Goal: Task Accomplishment & Management: Use online tool/utility

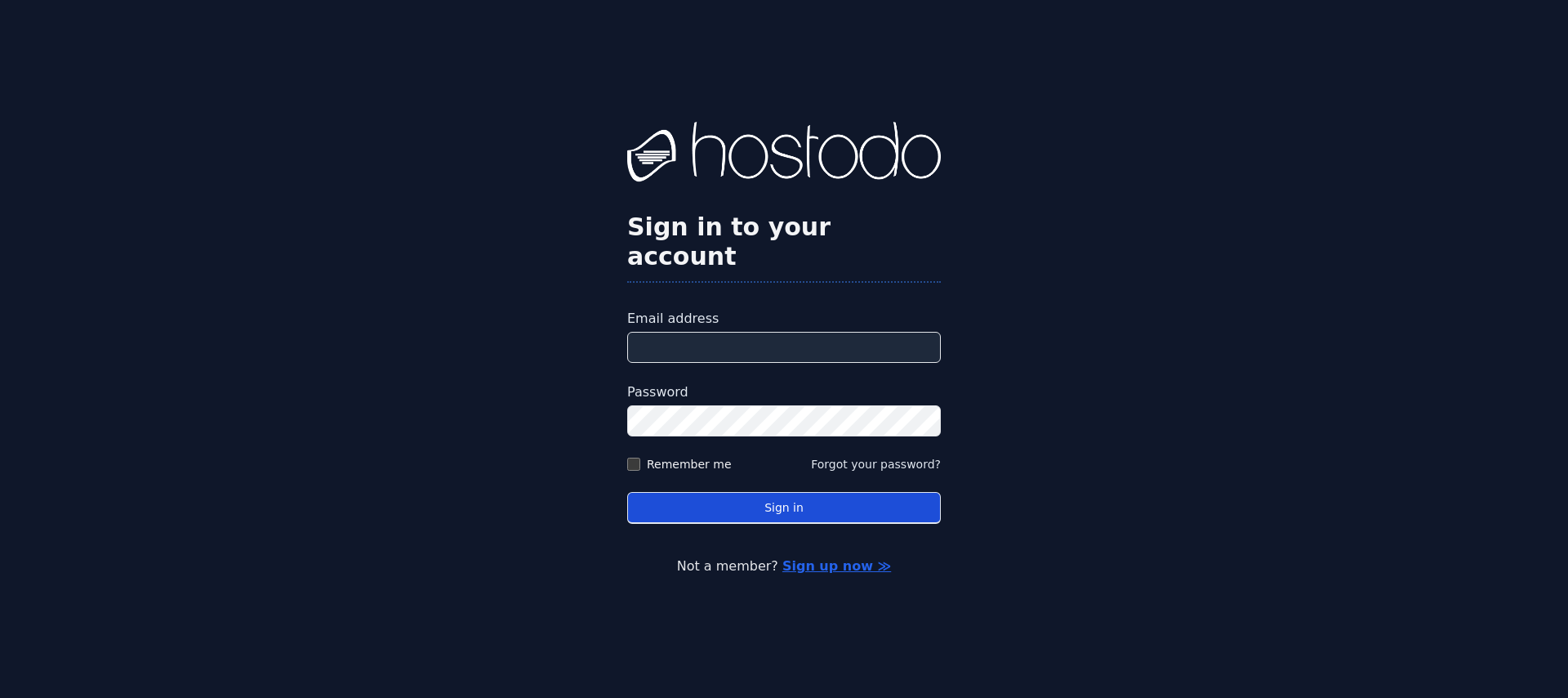
type input "**********"
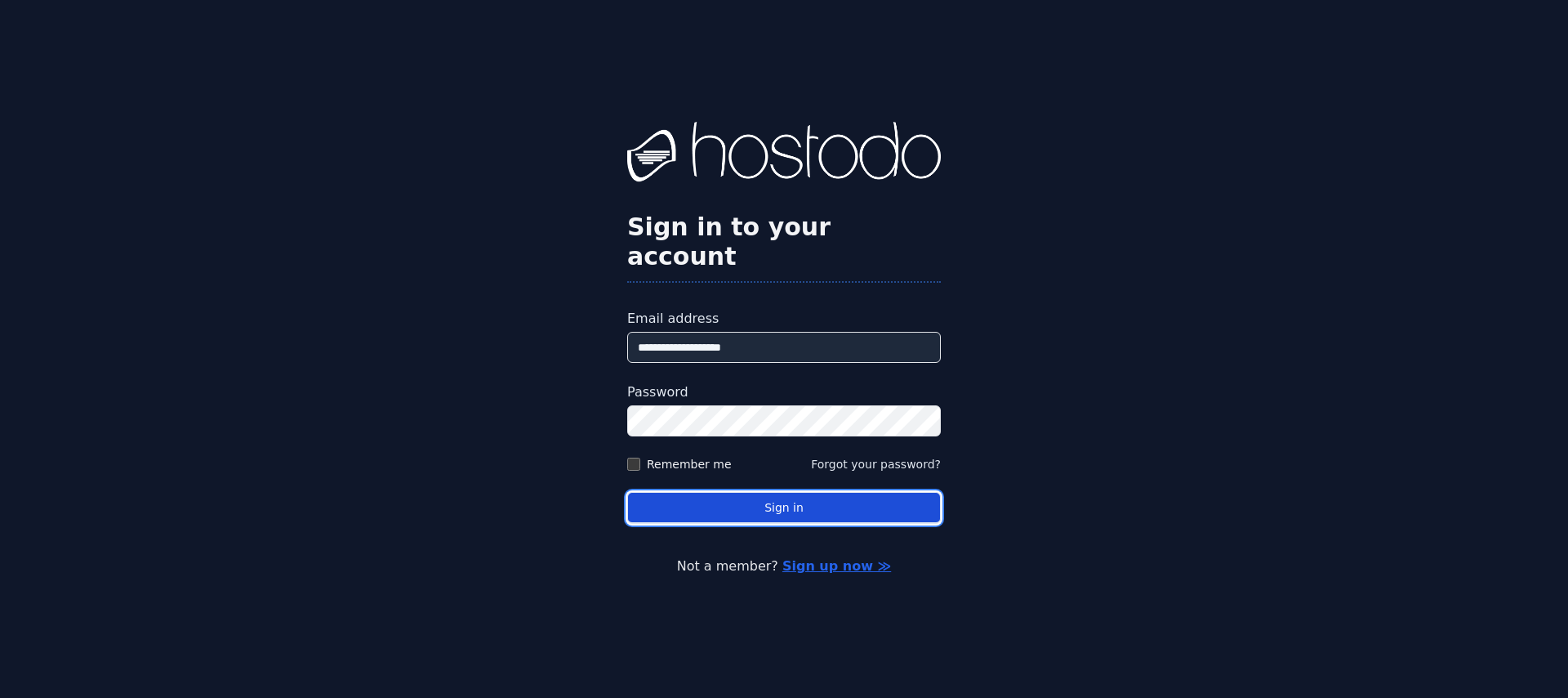
click at [768, 499] on button "Sign in" at bounding box center [784, 508] width 314 height 32
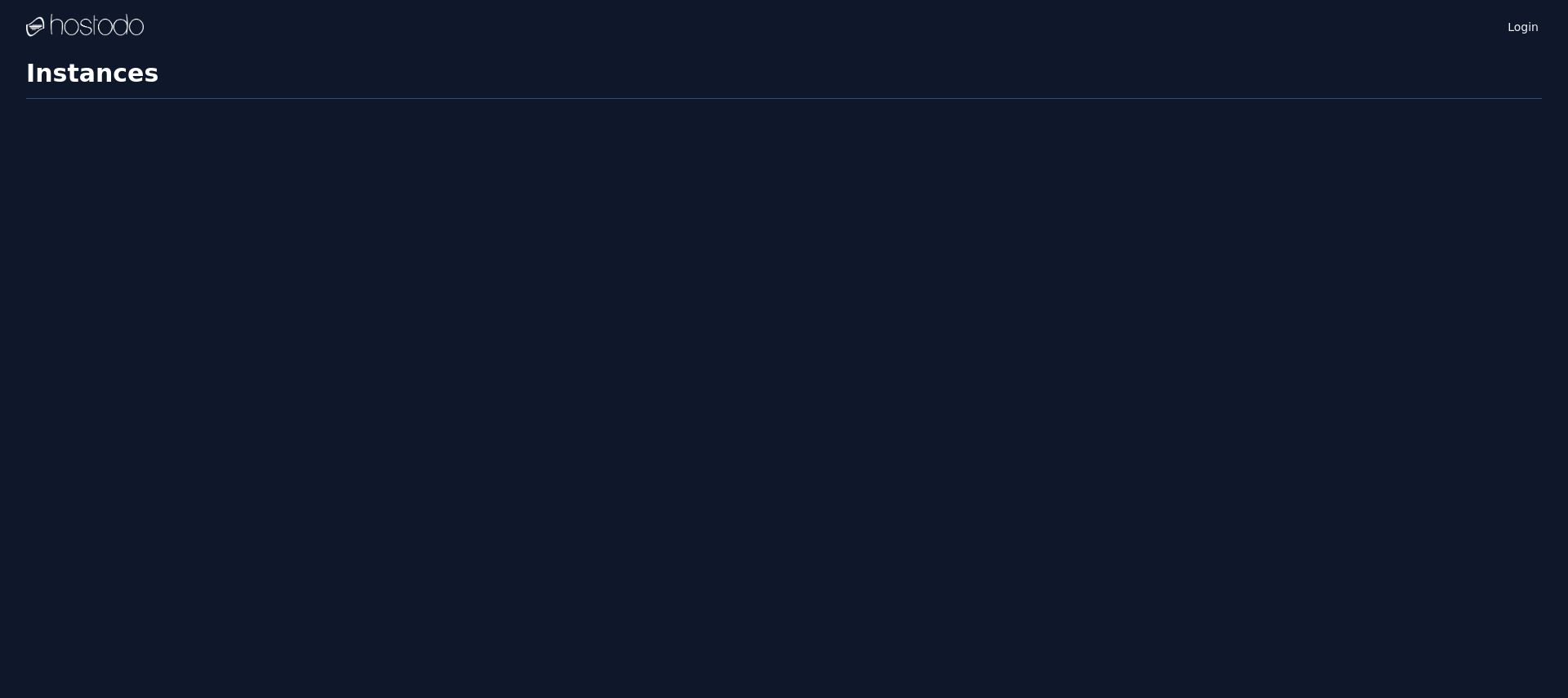
click at [743, 491] on div "Login Instances SSH Keys Billing Helpdesk Sign out Settings Instances" at bounding box center [784, 349] width 1568 height 698
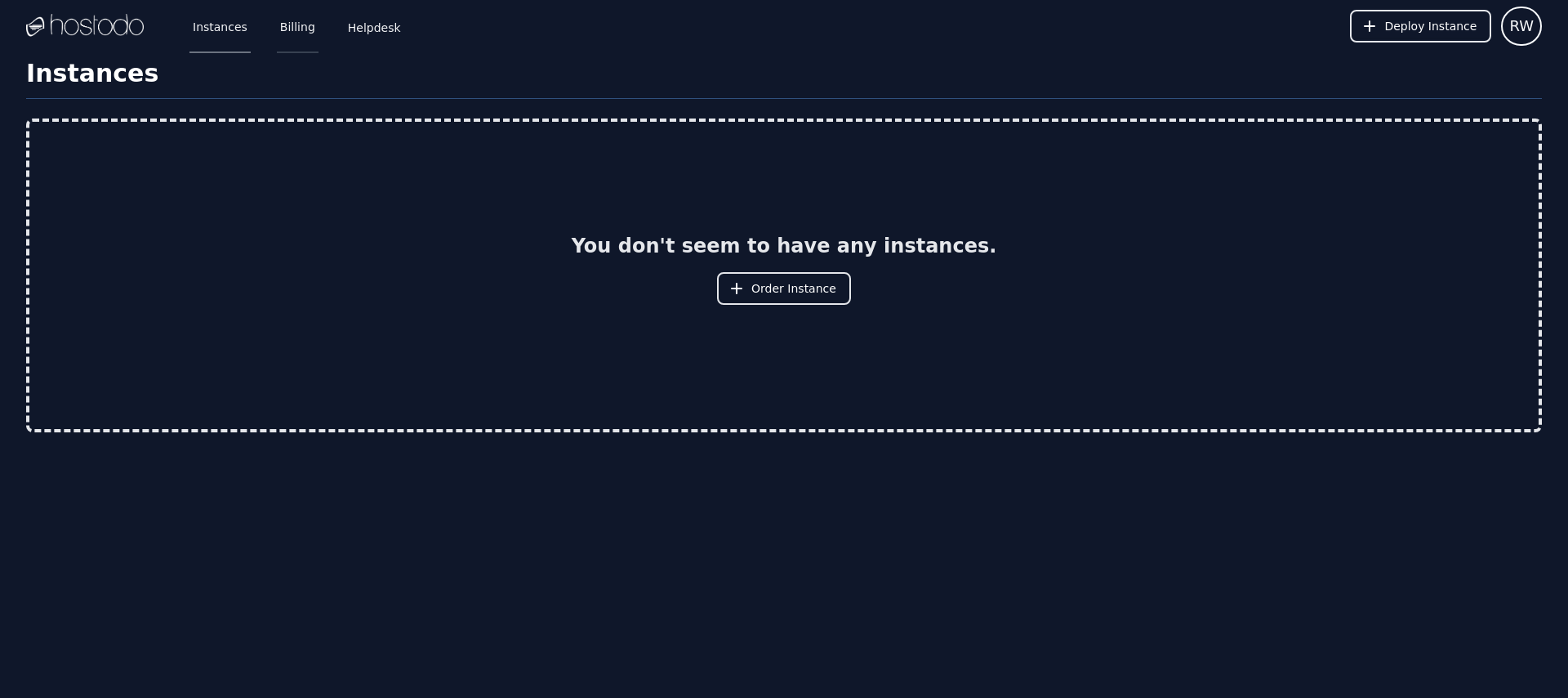
click at [300, 32] on link "Billing" at bounding box center [298, 26] width 42 height 54
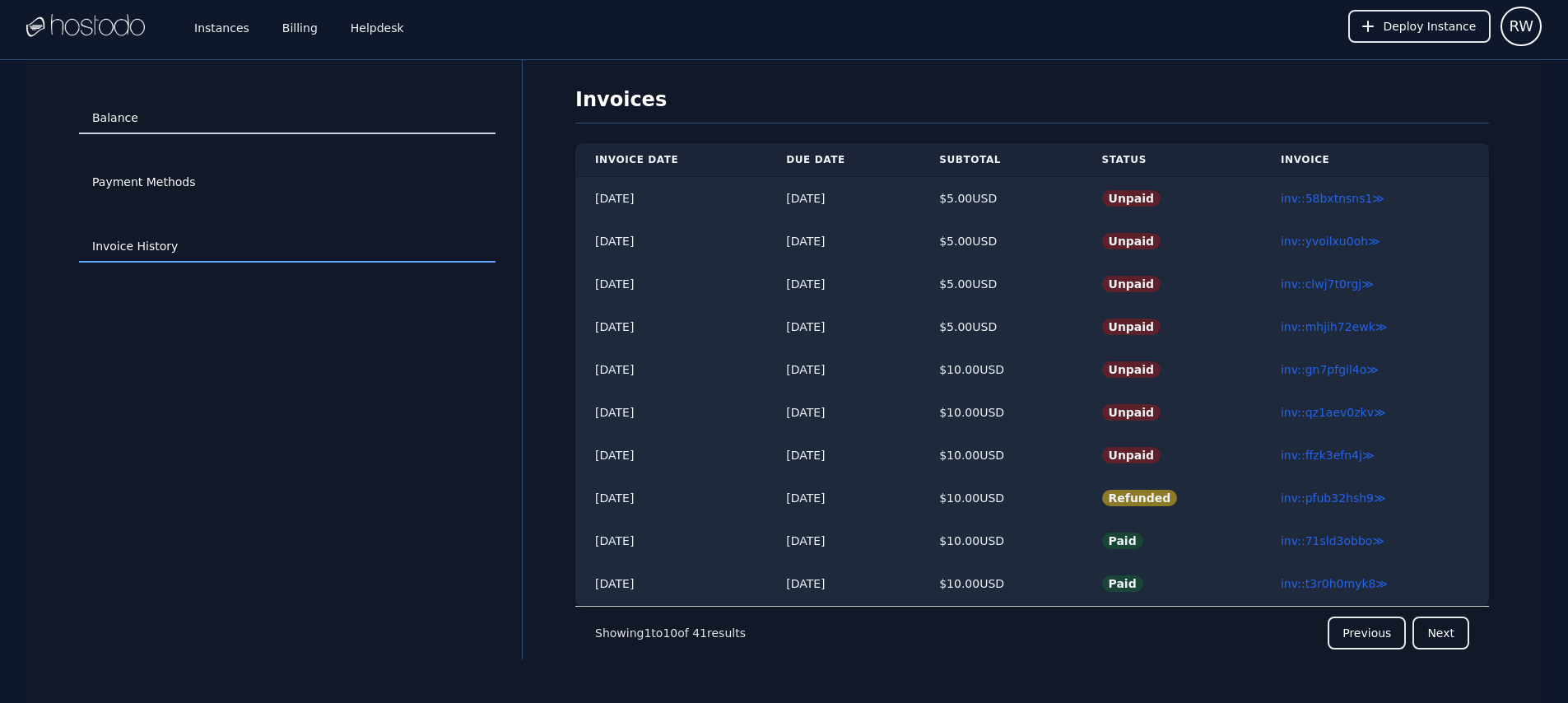
click at [364, 133] on link "Balance" at bounding box center [287, 118] width 417 height 32
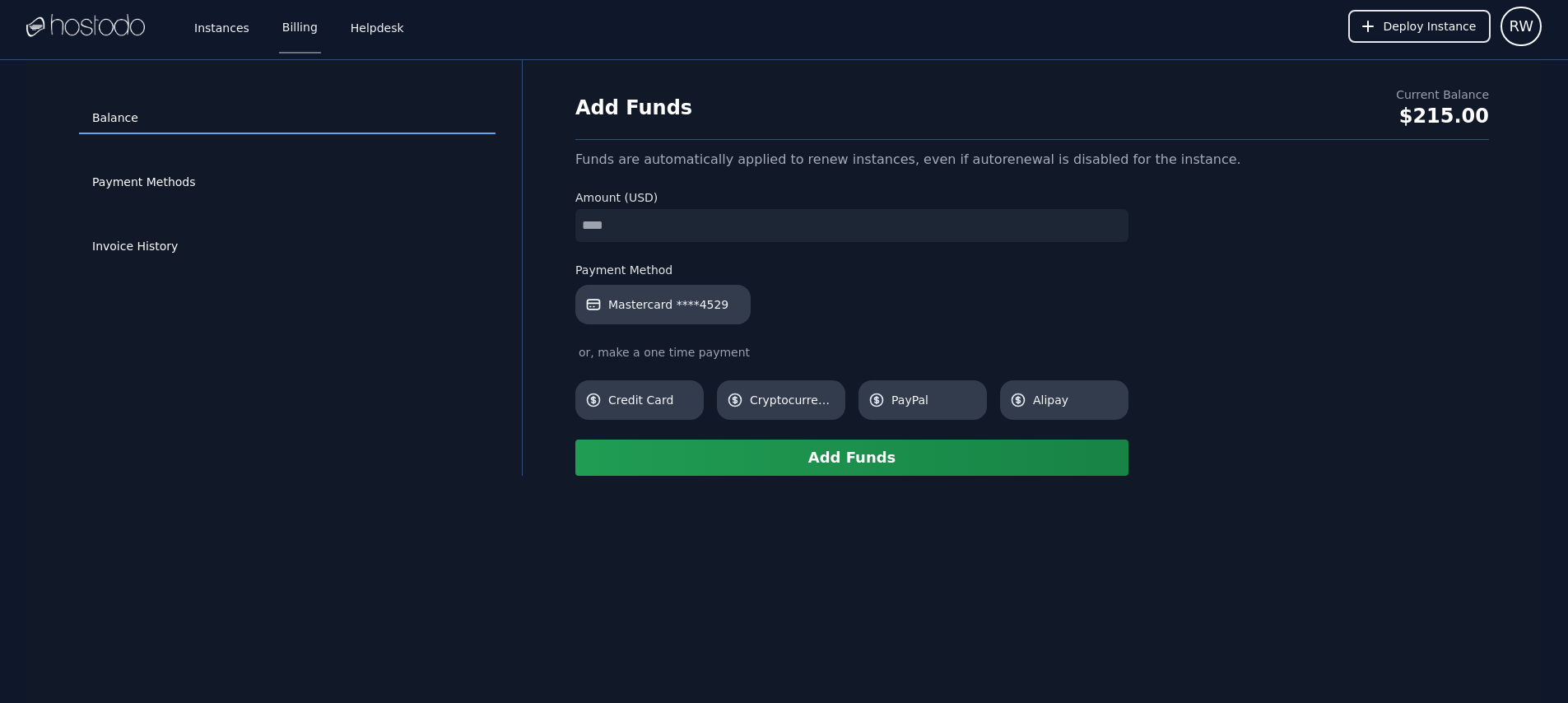
drag, startPoint x: 700, startPoint y: 229, endPoint x: 546, endPoint y: 219, distance: 154.3
click at [546, 219] on div "Balance Payment Methods Invoice History Add Funds Current Balance $215.00 Funds…" at bounding box center [783, 268] width 1515 height 416
type input "**"
click at [662, 399] on span "Credit Card" at bounding box center [651, 400] width 86 height 16
click at [860, 463] on button "Add Funds" at bounding box center [852, 457] width 553 height 36
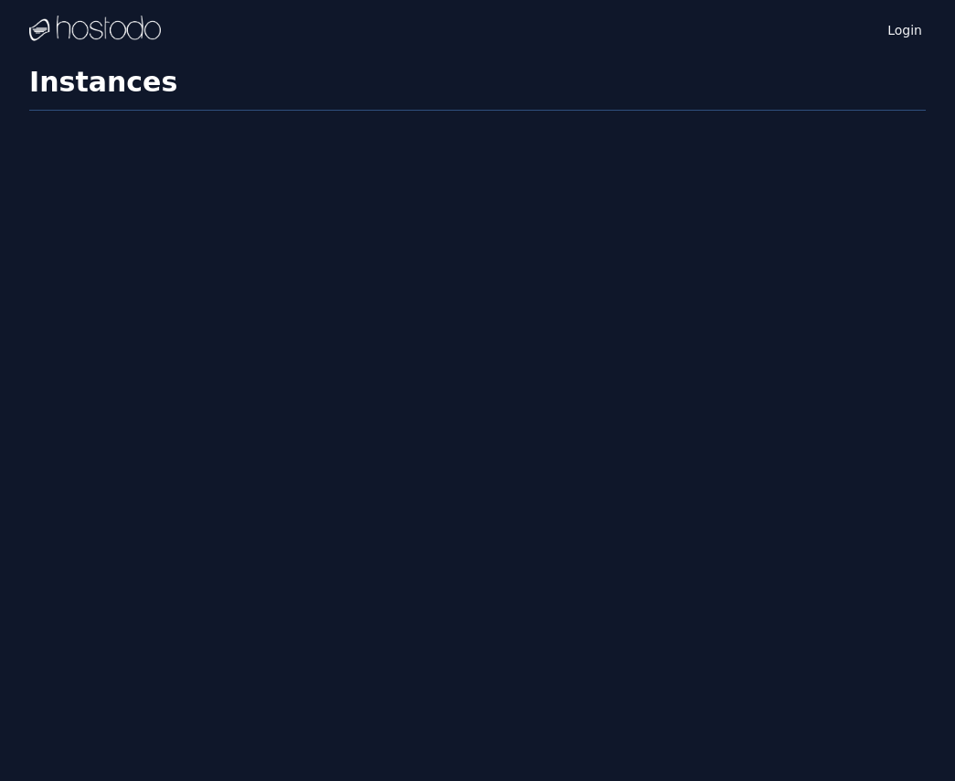
click at [120, 32] on img at bounding box center [95, 29] width 132 height 27
click at [142, 22] on img at bounding box center [95, 29] width 132 height 27
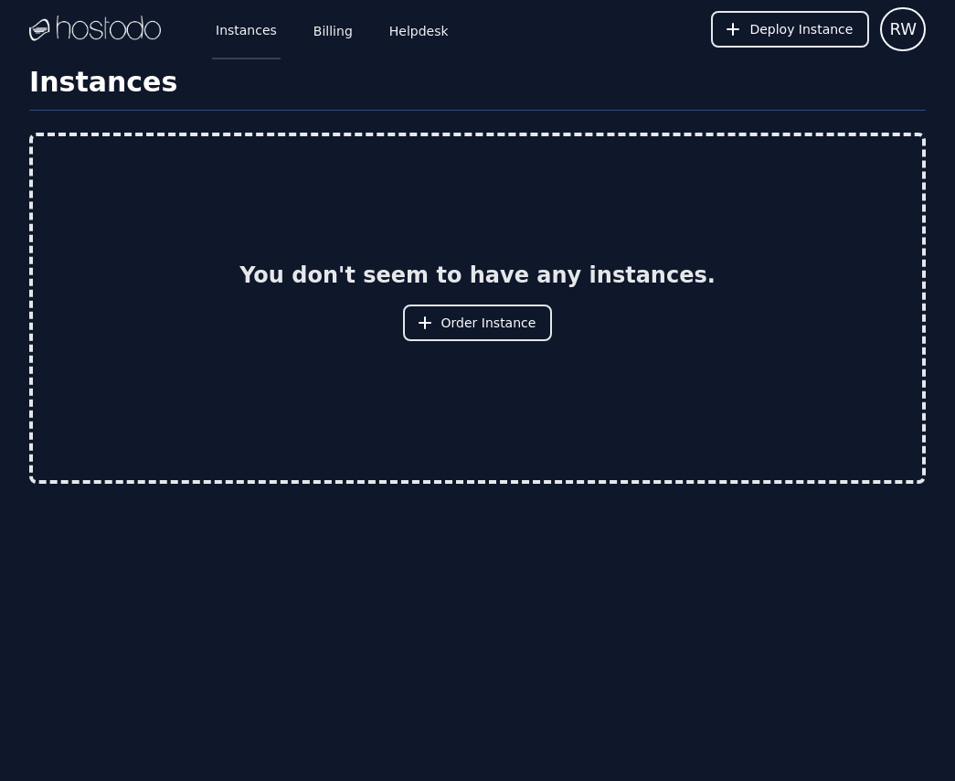
click at [247, 33] on link "Instances" at bounding box center [246, 29] width 69 height 60
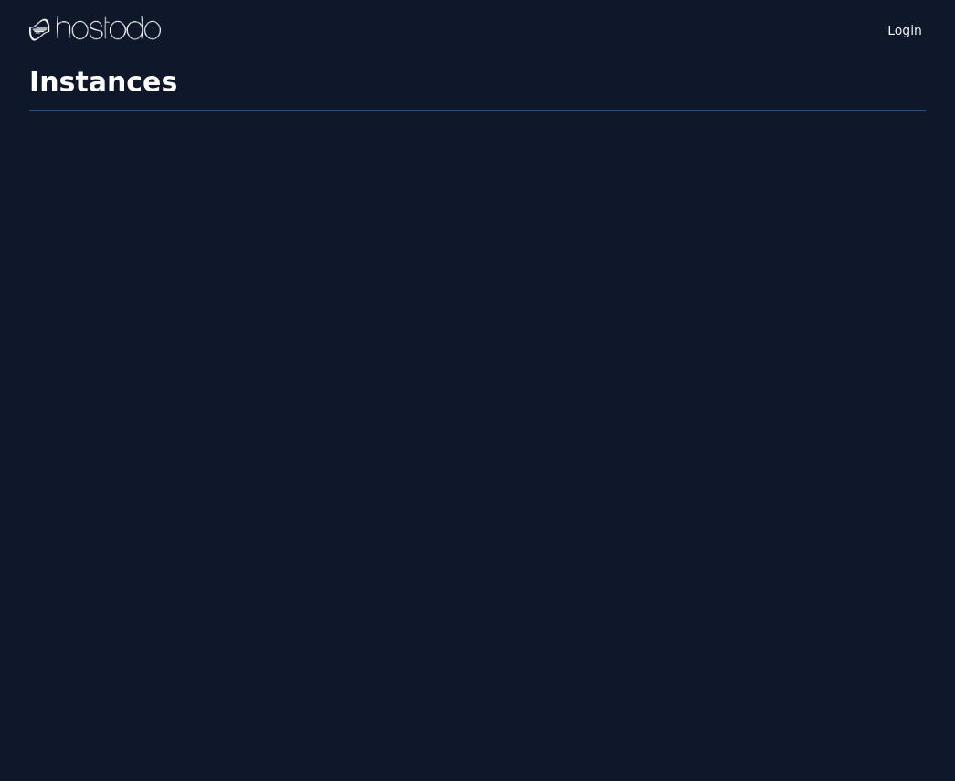
click at [113, 31] on img at bounding box center [95, 29] width 132 height 27
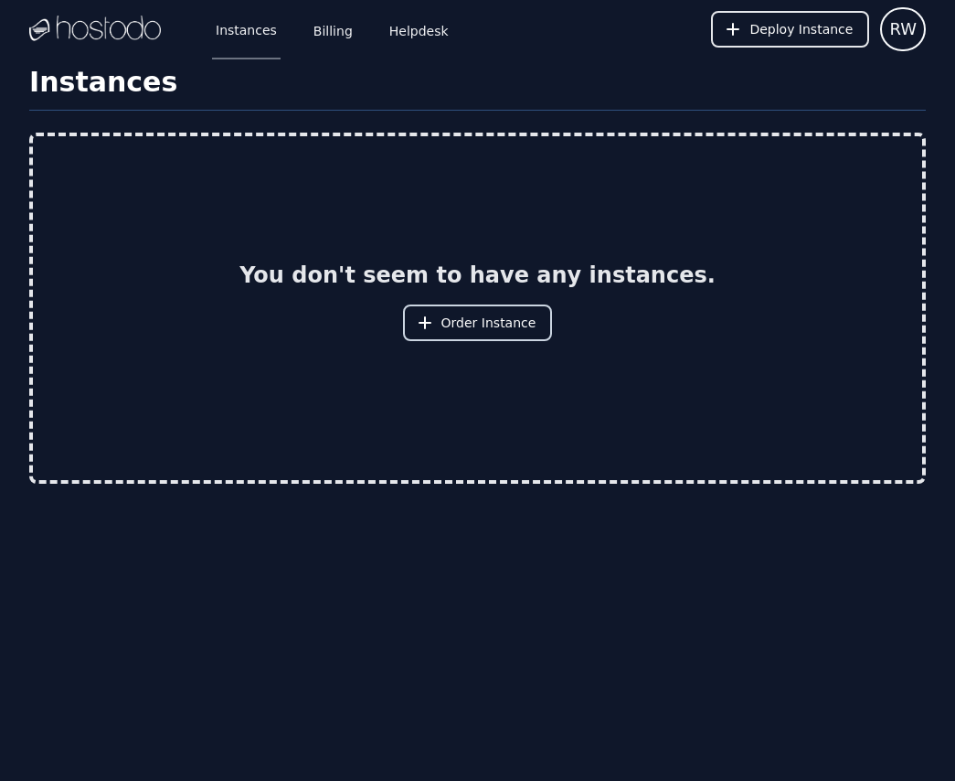
click at [453, 338] on button "Order Instance" at bounding box center [478, 322] width 150 height 37
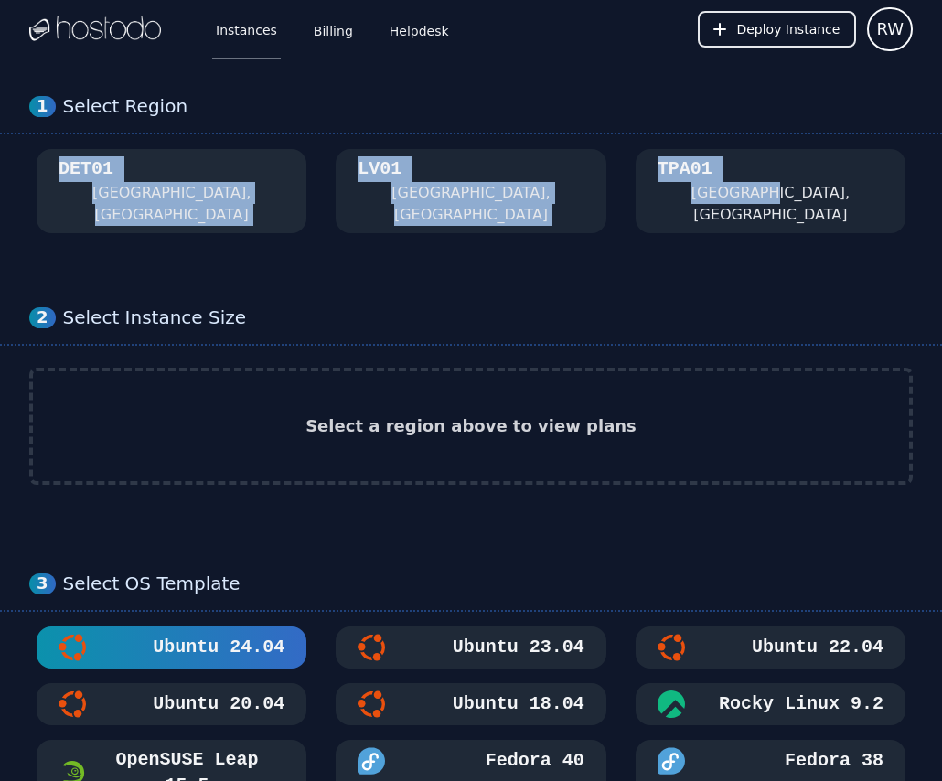
drag, startPoint x: 908, startPoint y: 209, endPoint x: 50, endPoint y: 174, distance: 858.2
click at [50, 174] on div "DET01 Detroit, MI LV01 Las Vegas, NV TPA01 Tampa, FL" at bounding box center [470, 191] width 883 height 84
copy div "DET01 Detroit, MI LV01 Las Vegas, NV TPA01 Tampa, FL"
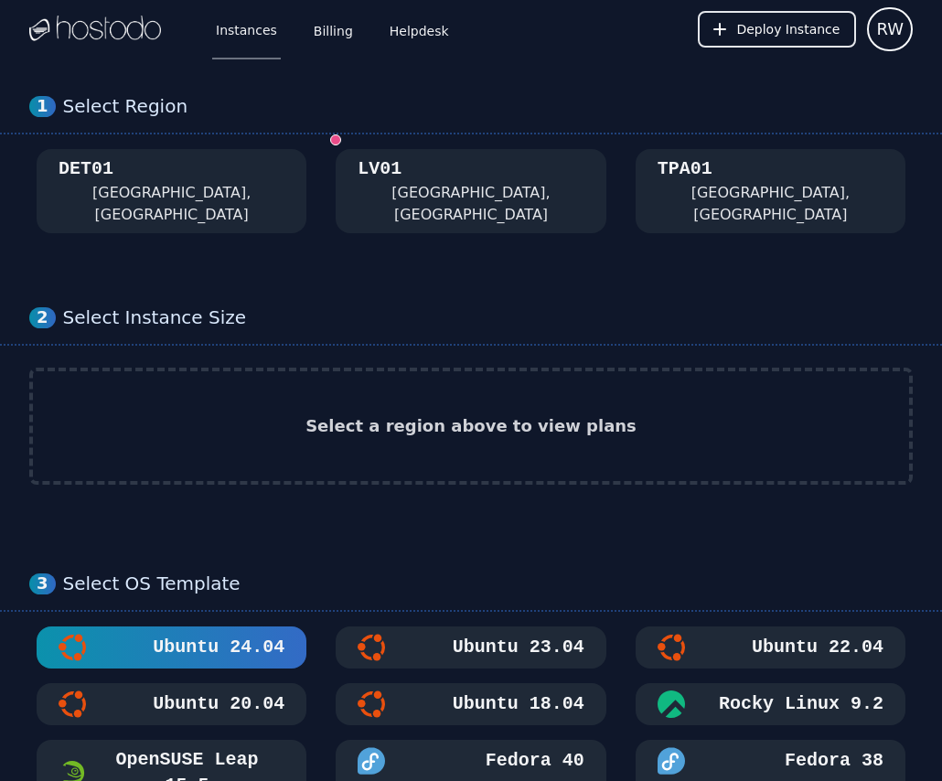
click at [274, 270] on div "2 Select Instance Size Select a region above to view plans" at bounding box center [471, 403] width 942 height 266
click at [526, 169] on div "LV01 Las Vegas, NV" at bounding box center [470, 190] width 226 height 69
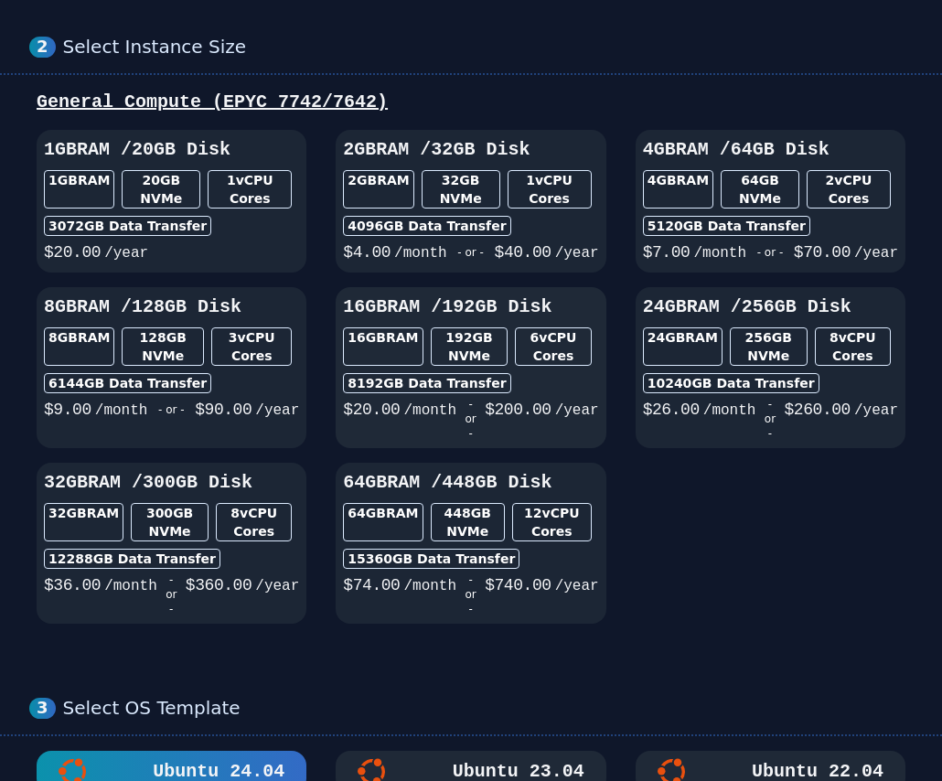
scroll to position [268, 0]
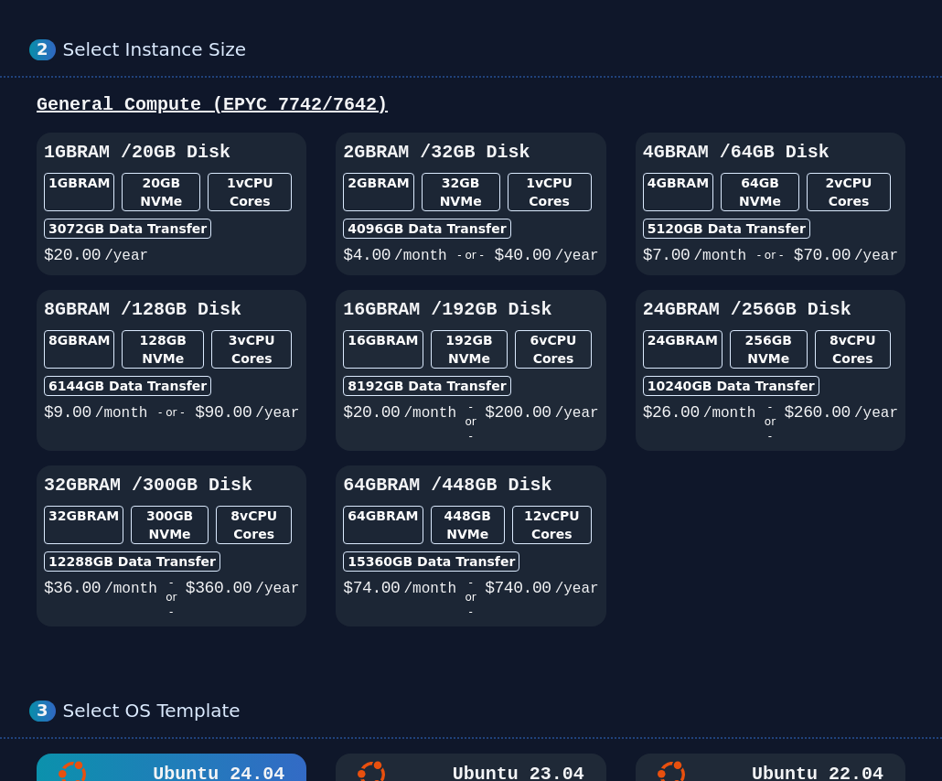
click at [558, 396] on div "$ 20.00 /month - or - $ 200.00 /year" at bounding box center [470, 420] width 255 height 48
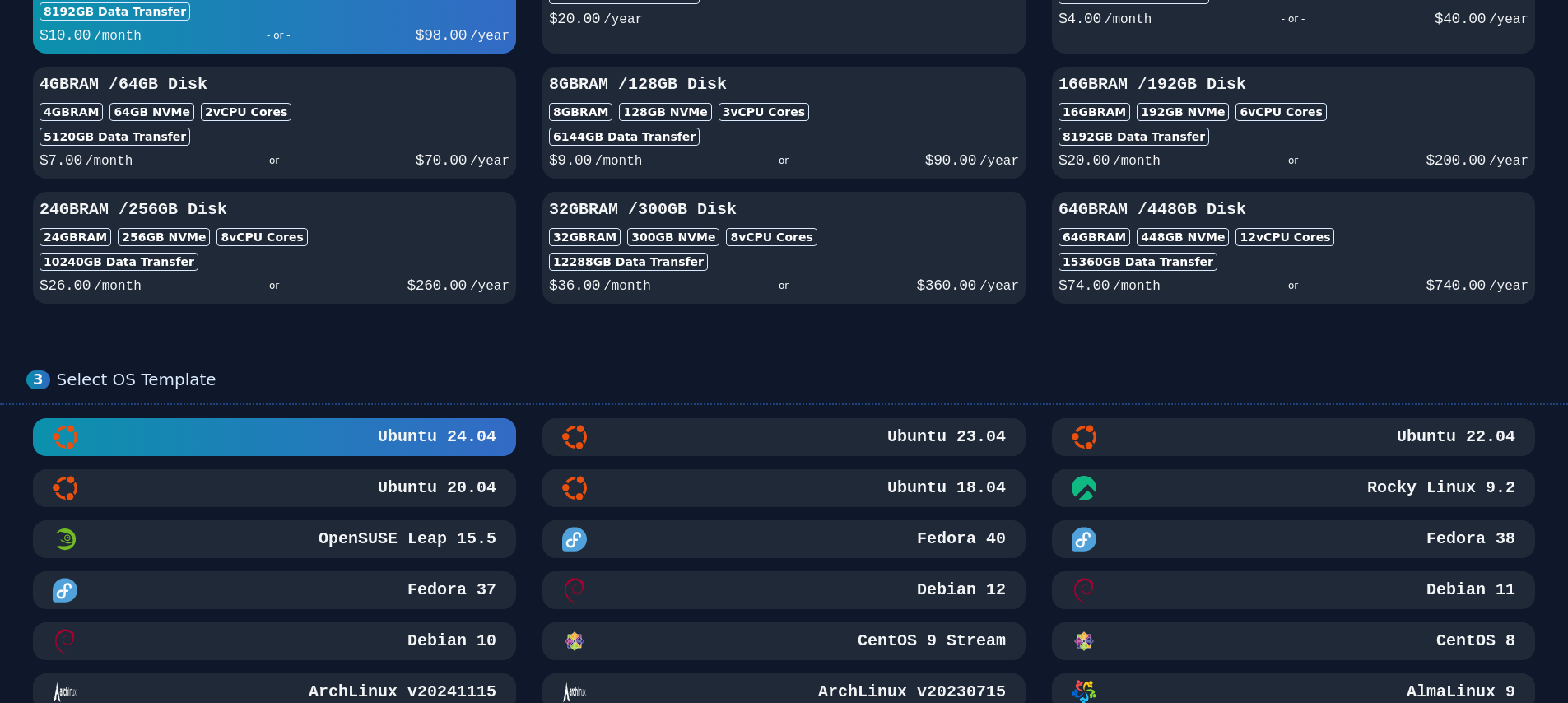
scroll to position [363, 0]
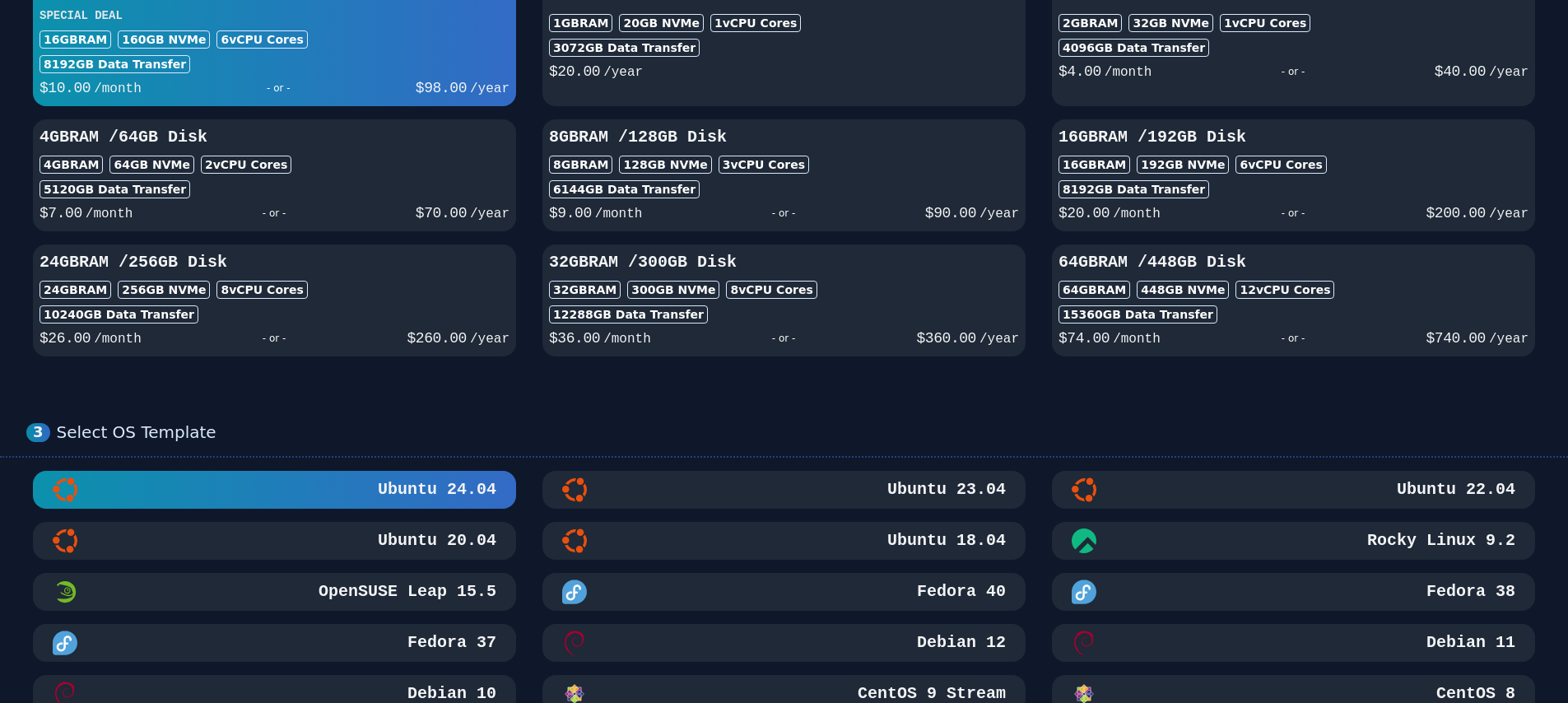
click at [1205, 494] on div "Ubuntu 22.04" at bounding box center [1293, 489] width 444 height 24
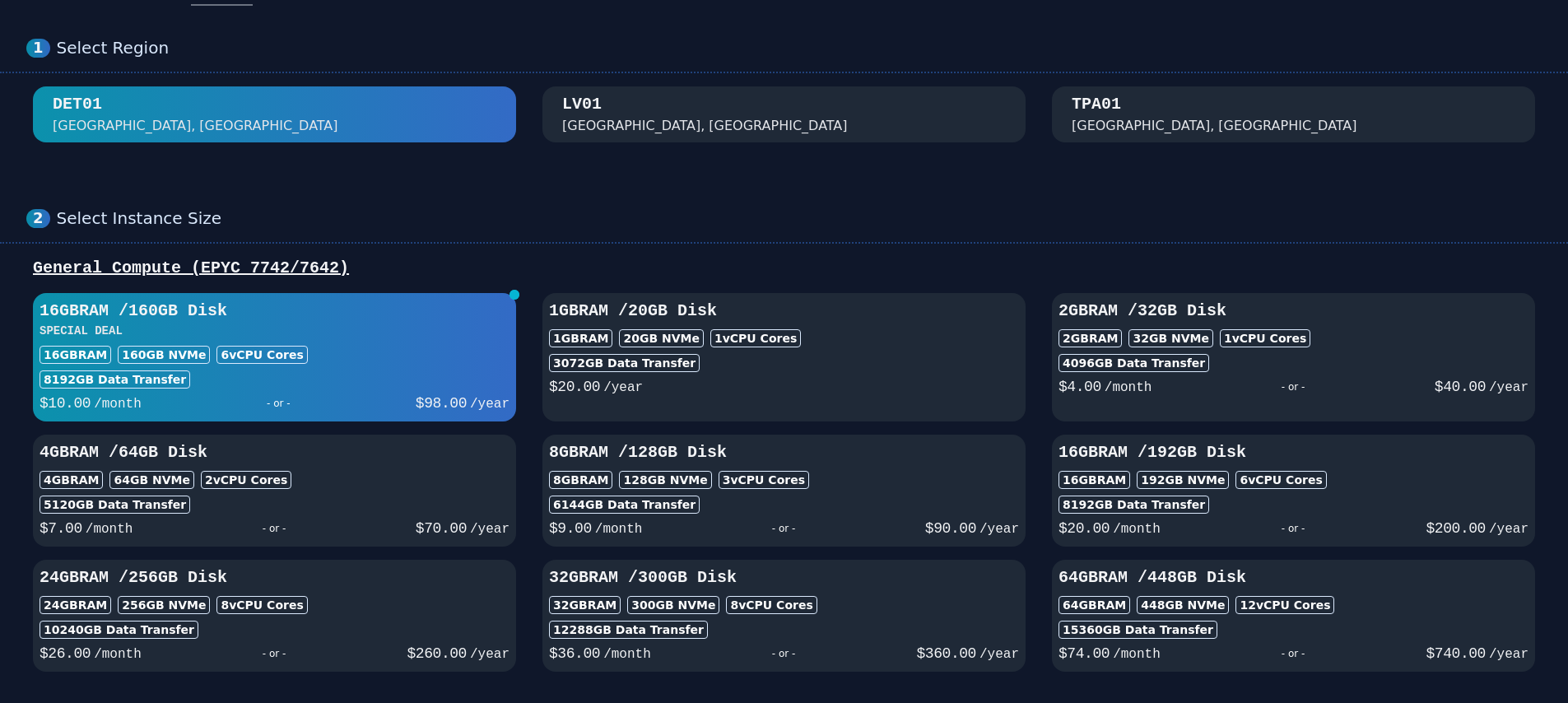
scroll to position [0, 0]
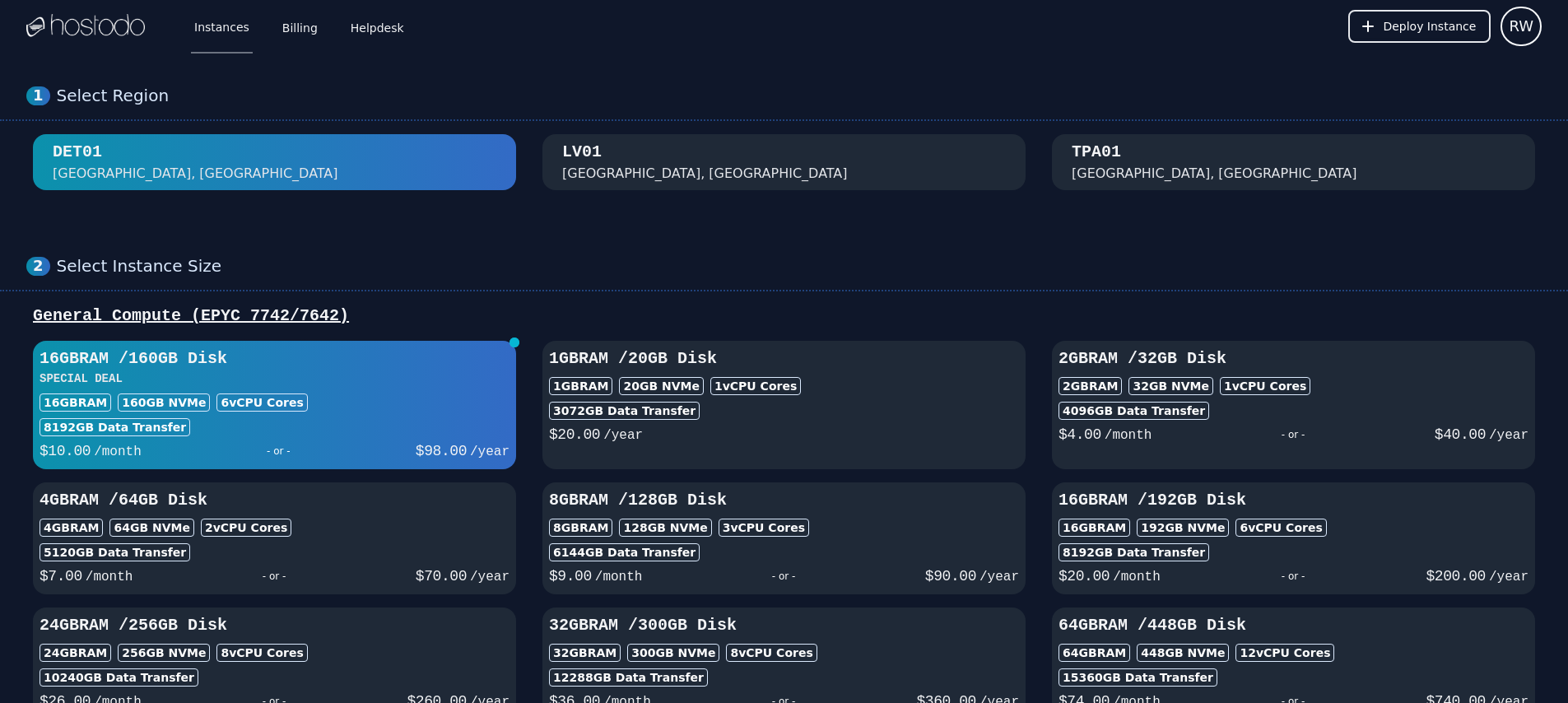
click at [720, 161] on div "LV01 Las Vegas, NV" at bounding box center [783, 162] width 444 height 43
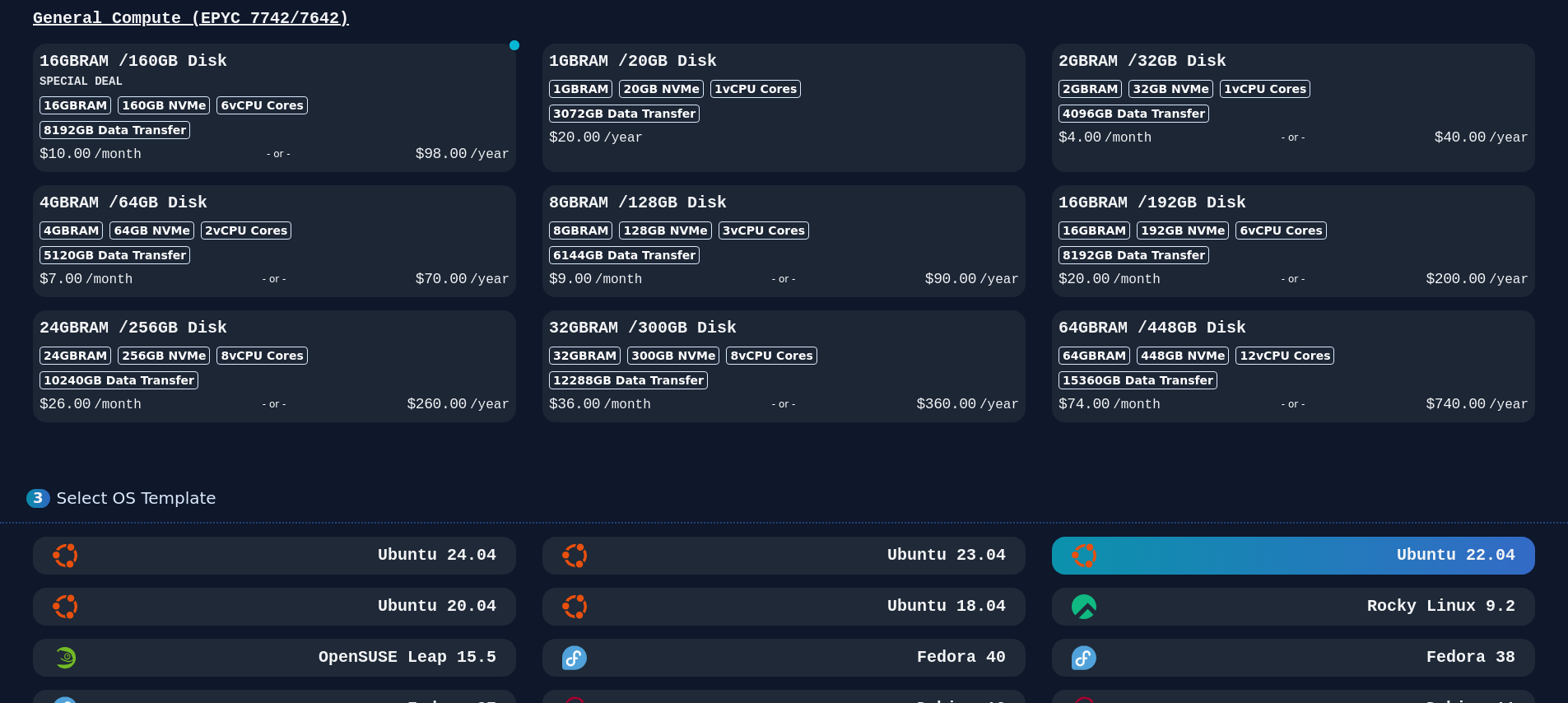
scroll to position [181, 0]
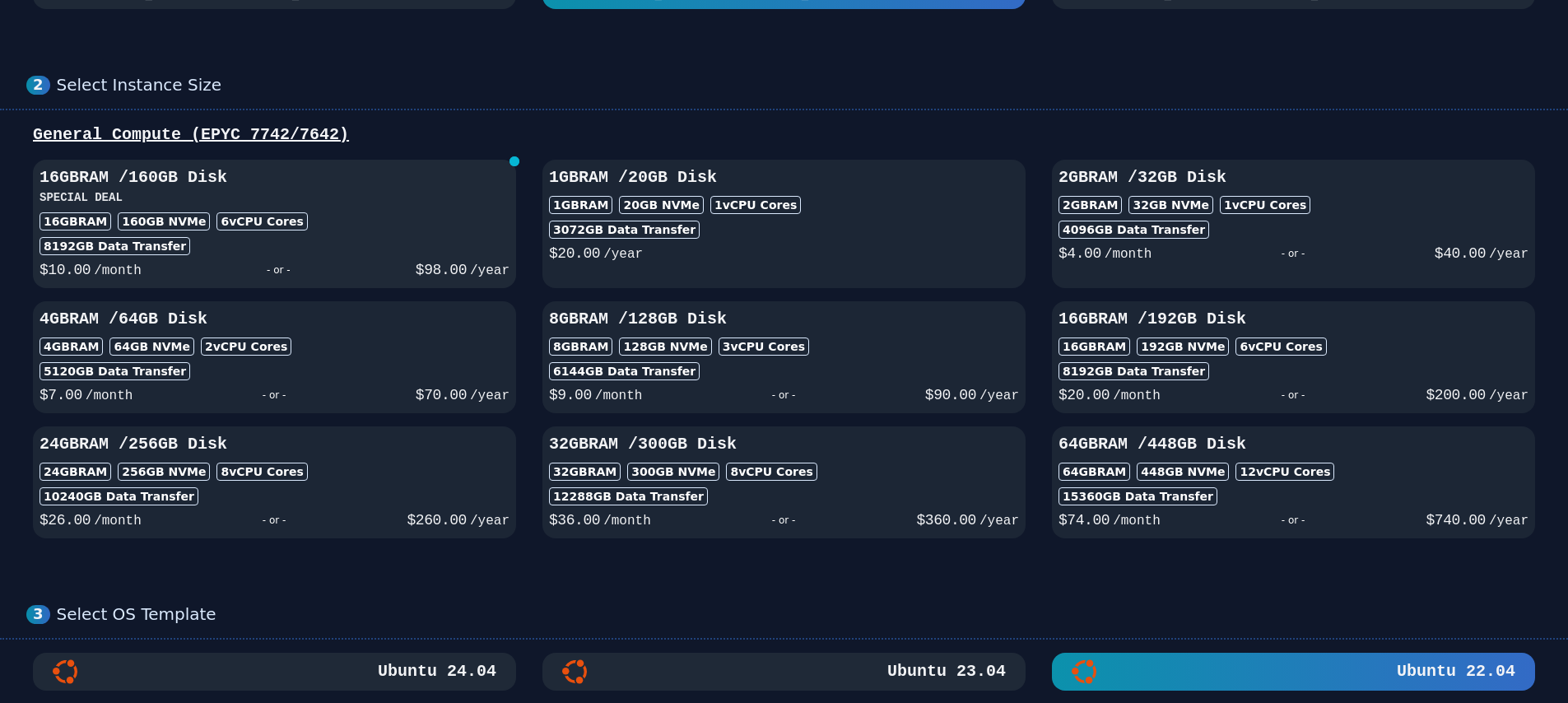
click at [397, 218] on div "16GB RAM 160 GB NVMe 6 vCPU Cores" at bounding box center [275, 221] width 470 height 18
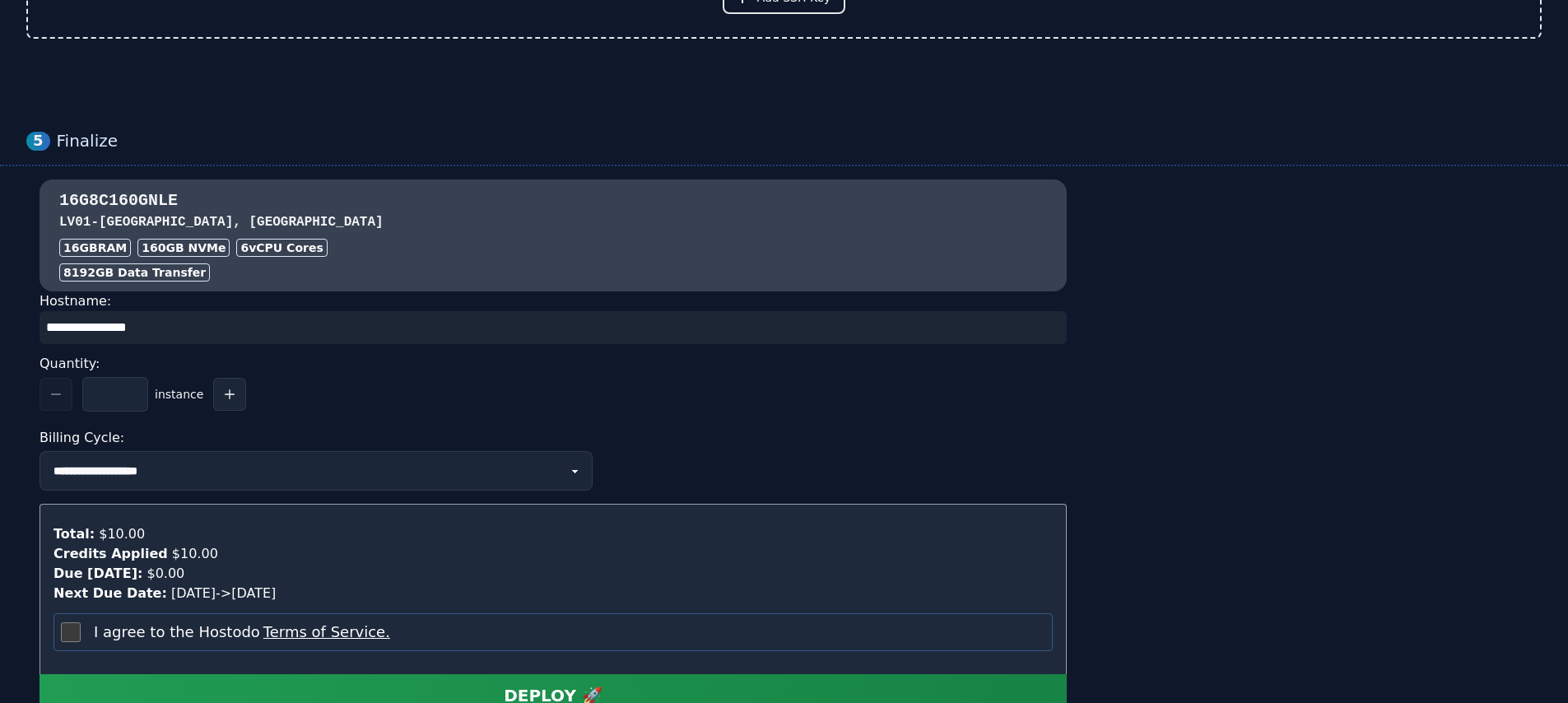
scroll to position [1391, 0]
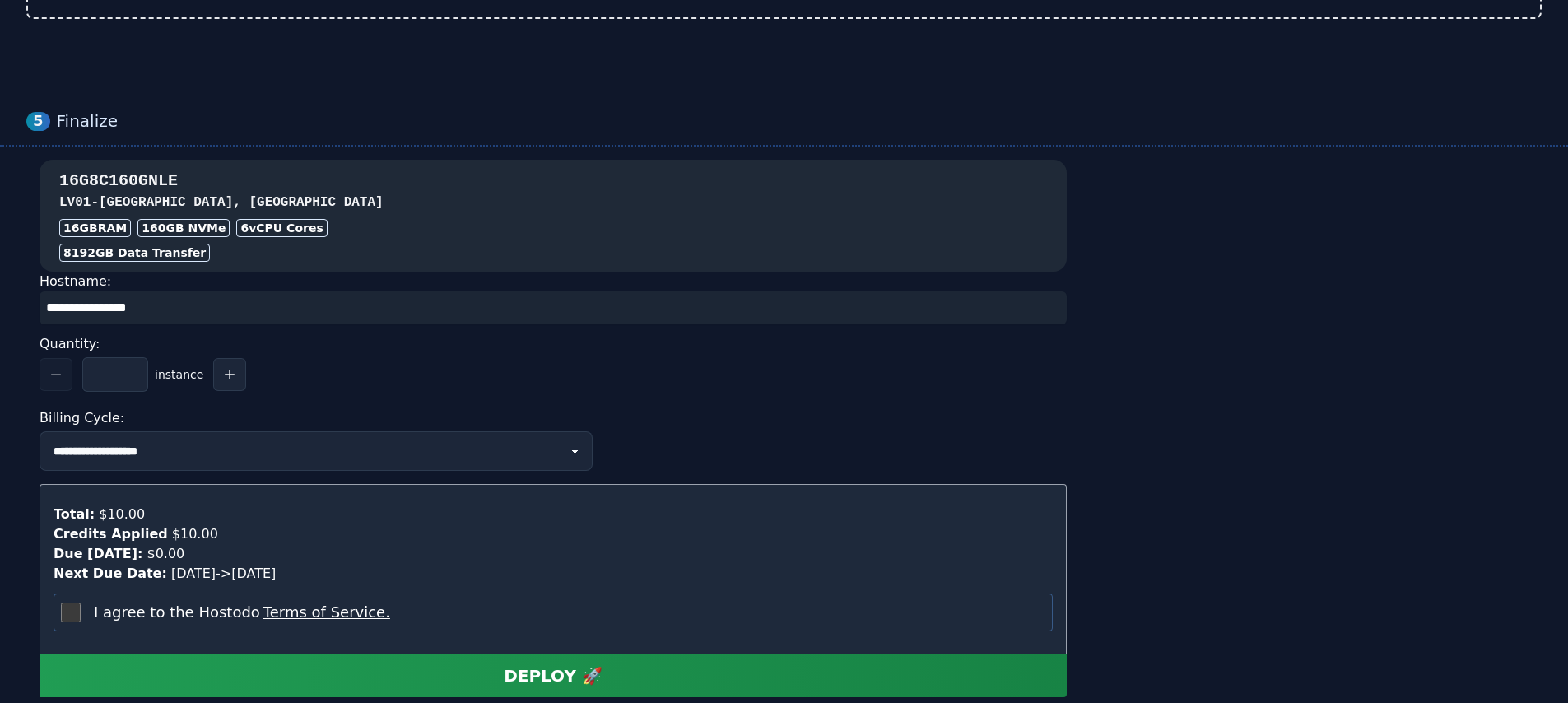
click at [354, 219] on div "16GB RAM 160 GB NVMe 6 vCPU Cores" at bounding box center [553, 228] width 987 height 18
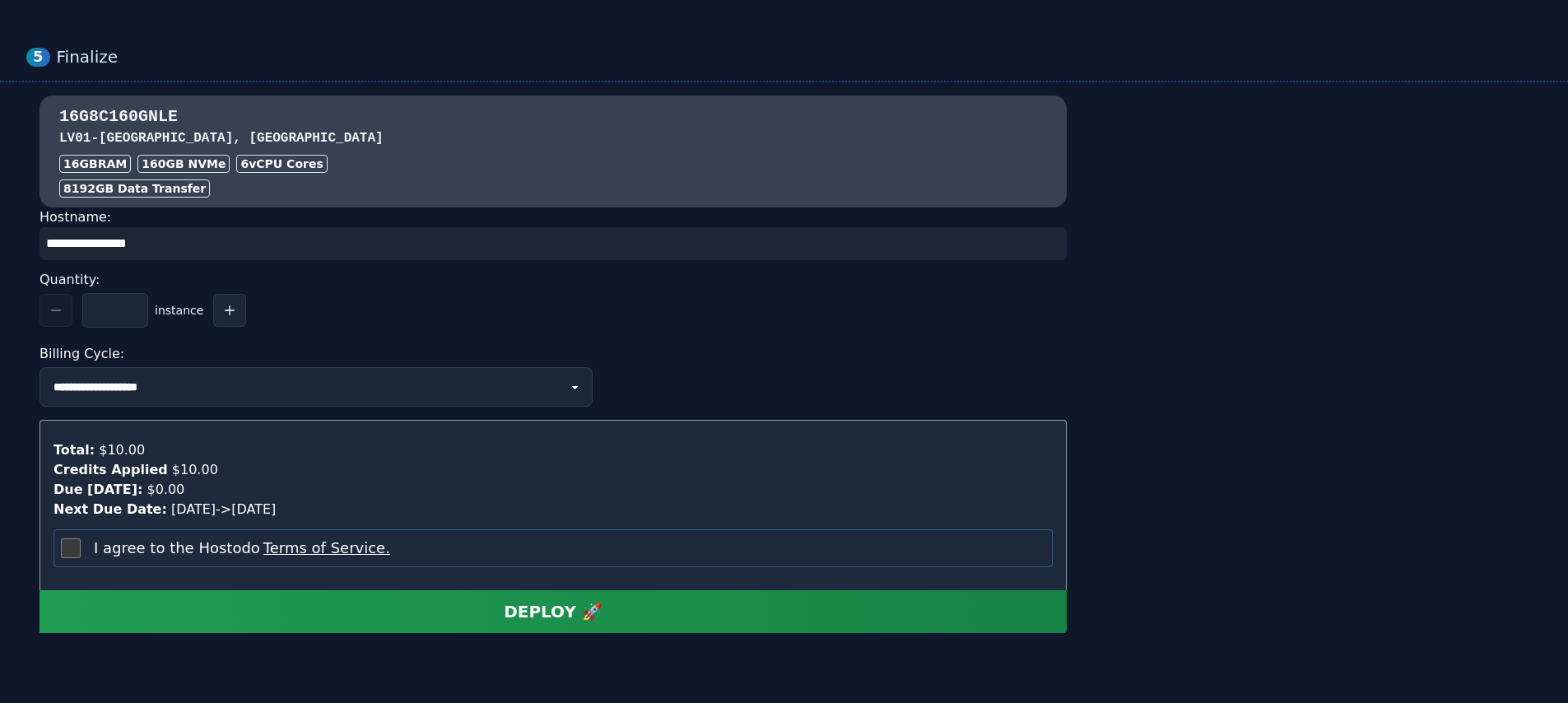
scroll to position [1497, 0]
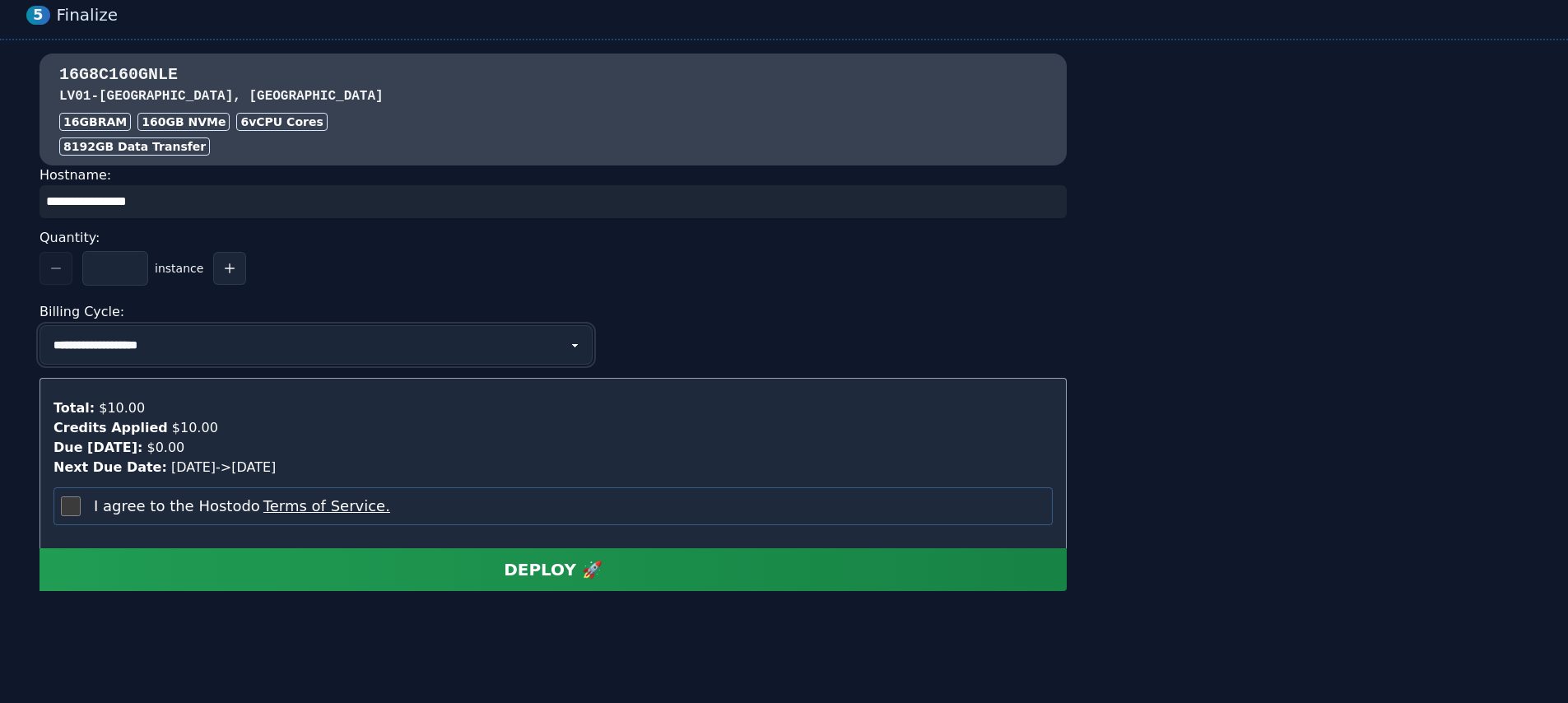
click at [239, 340] on select "**********" at bounding box center [316, 345] width 553 height 40
select select "**********"
click at [40, 325] on select "**********" at bounding box center [316, 345] width 553 height 40
click at [164, 496] on label "I agree to the Hostodo Terms of Service." at bounding box center [241, 506] width 296 height 23
select select "**********"
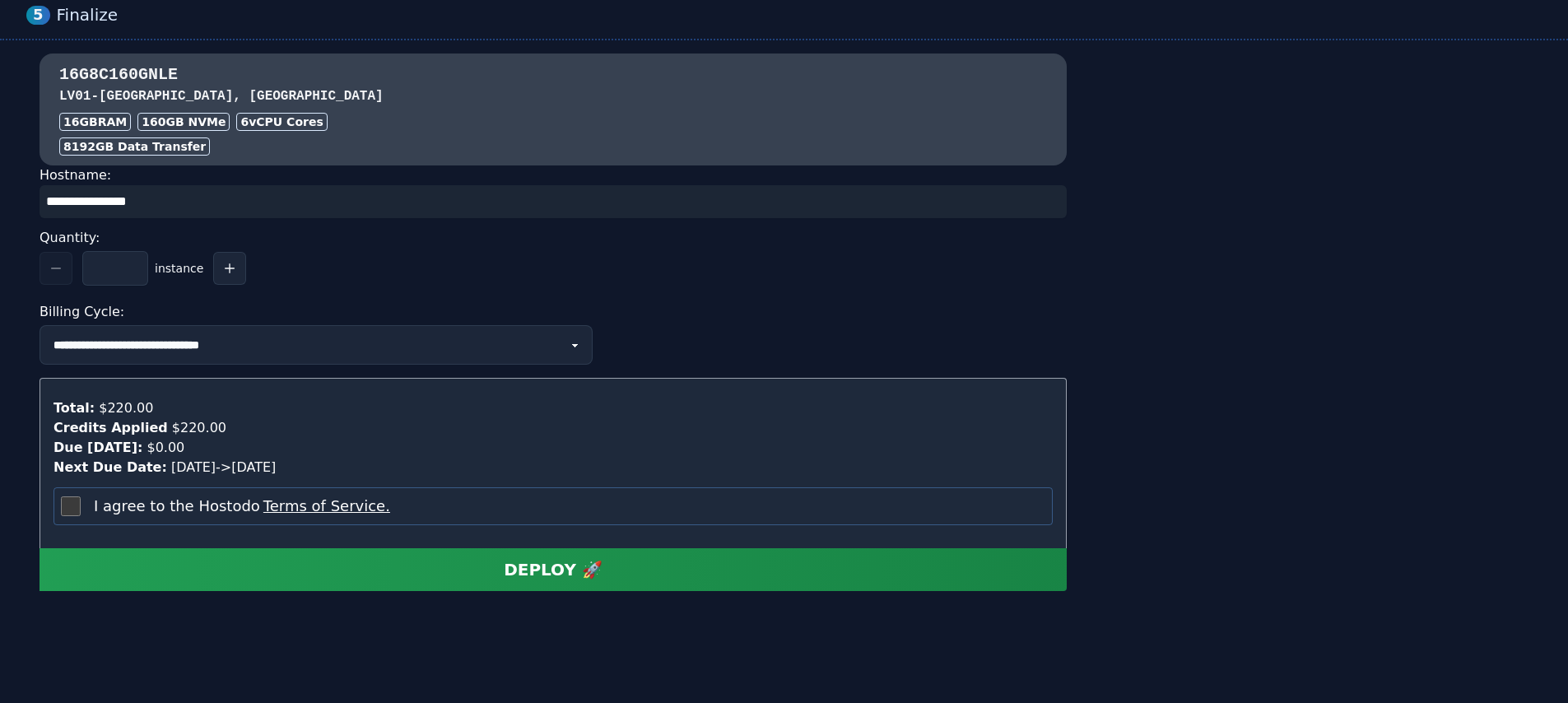
click at [516, 572] on div "DEPLOY 🚀" at bounding box center [553, 570] width 99 height 23
select select "**********"
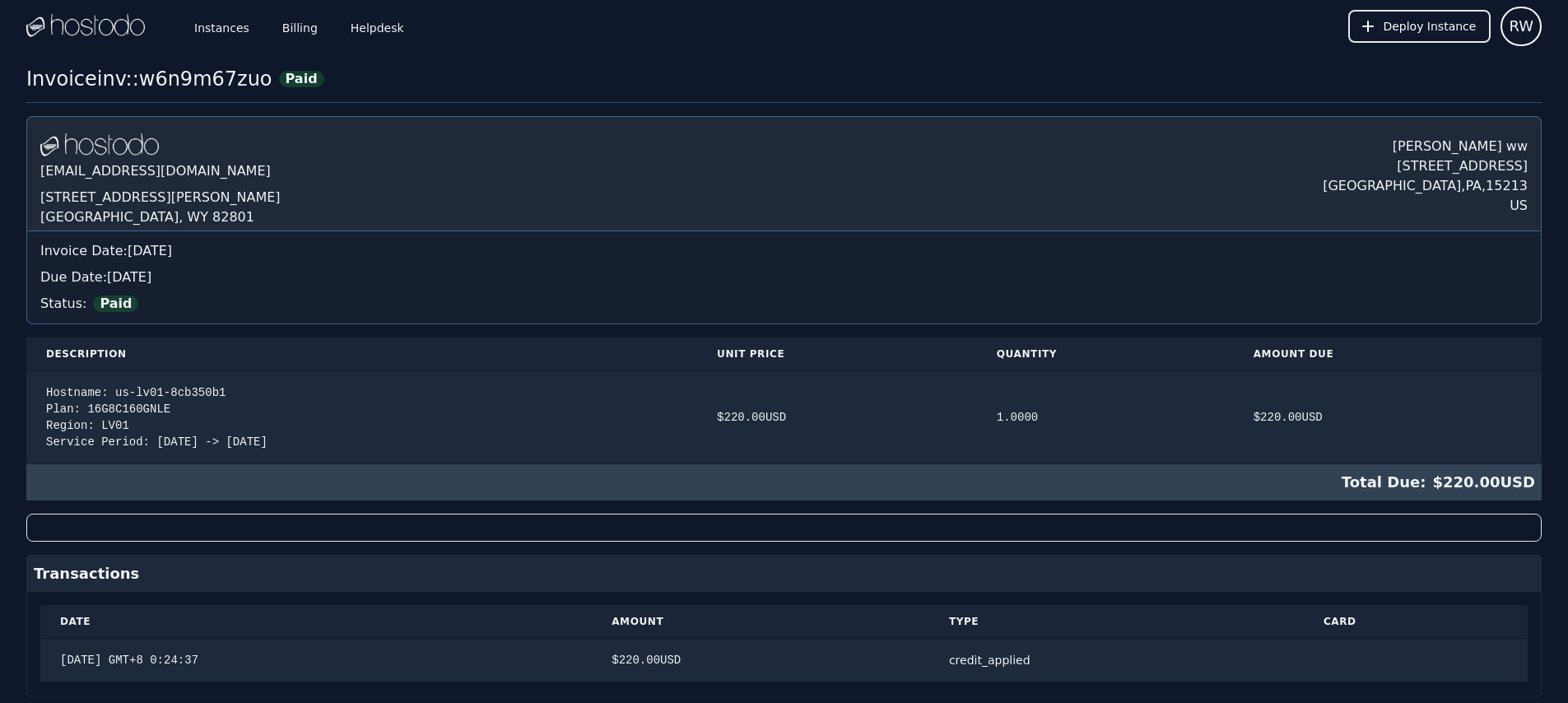
click at [482, 53] on div "Instances Billing Helpdesk Deploy Instance RW Instances SSH Keys Billing Helpde…" at bounding box center [784, 374] width 1568 height 749
click at [235, 37] on link "Instances" at bounding box center [221, 26] width 62 height 54
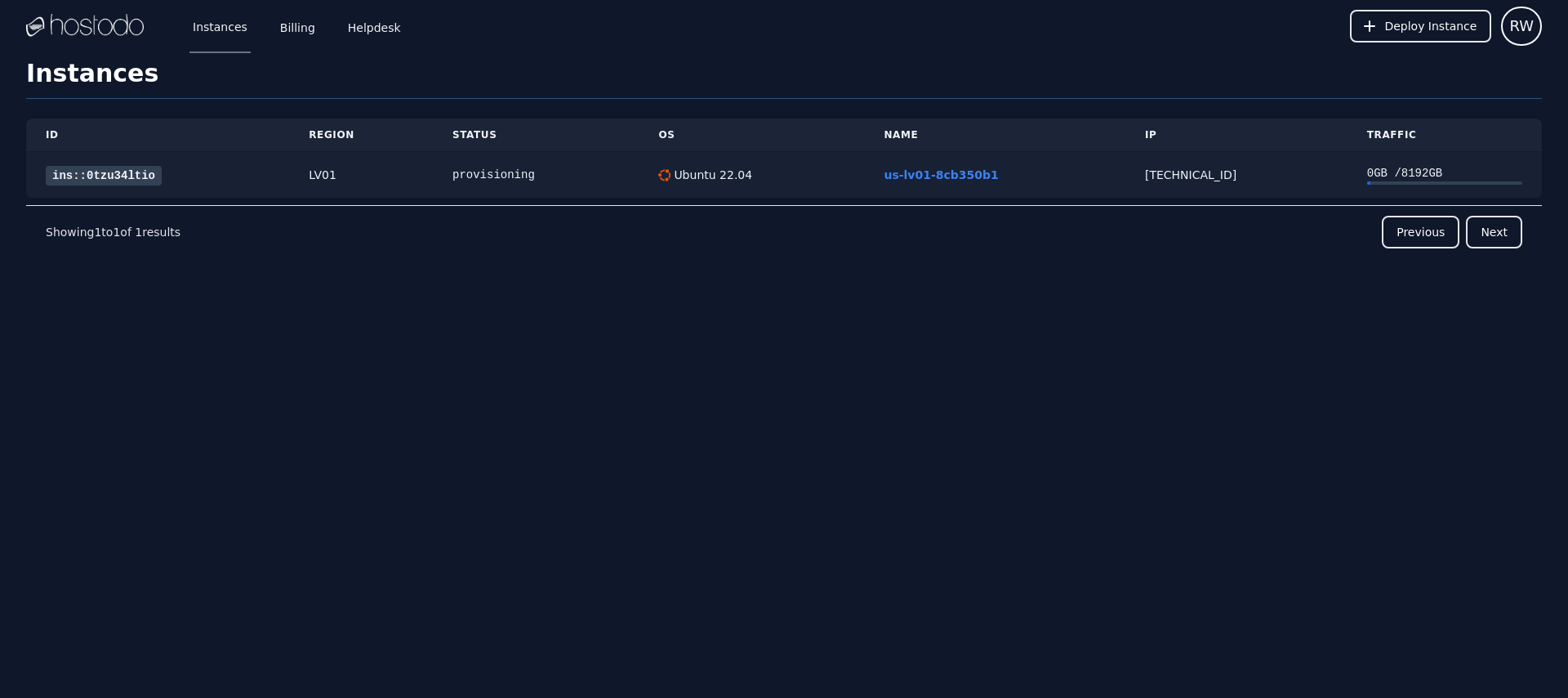
click at [1185, 175] on div "[TECHNICAL_ID]" at bounding box center [1237, 174] width 183 height 16
click at [827, 211] on nav "Showing 1 to 1 of 1 results Previous Next" at bounding box center [784, 231] width 1516 height 53
drag, startPoint x: 1396, startPoint y: 88, endPoint x: 992, endPoint y: 50, distance: 405.8
click at [1395, 88] on h1 "Instances" at bounding box center [784, 79] width 1516 height 40
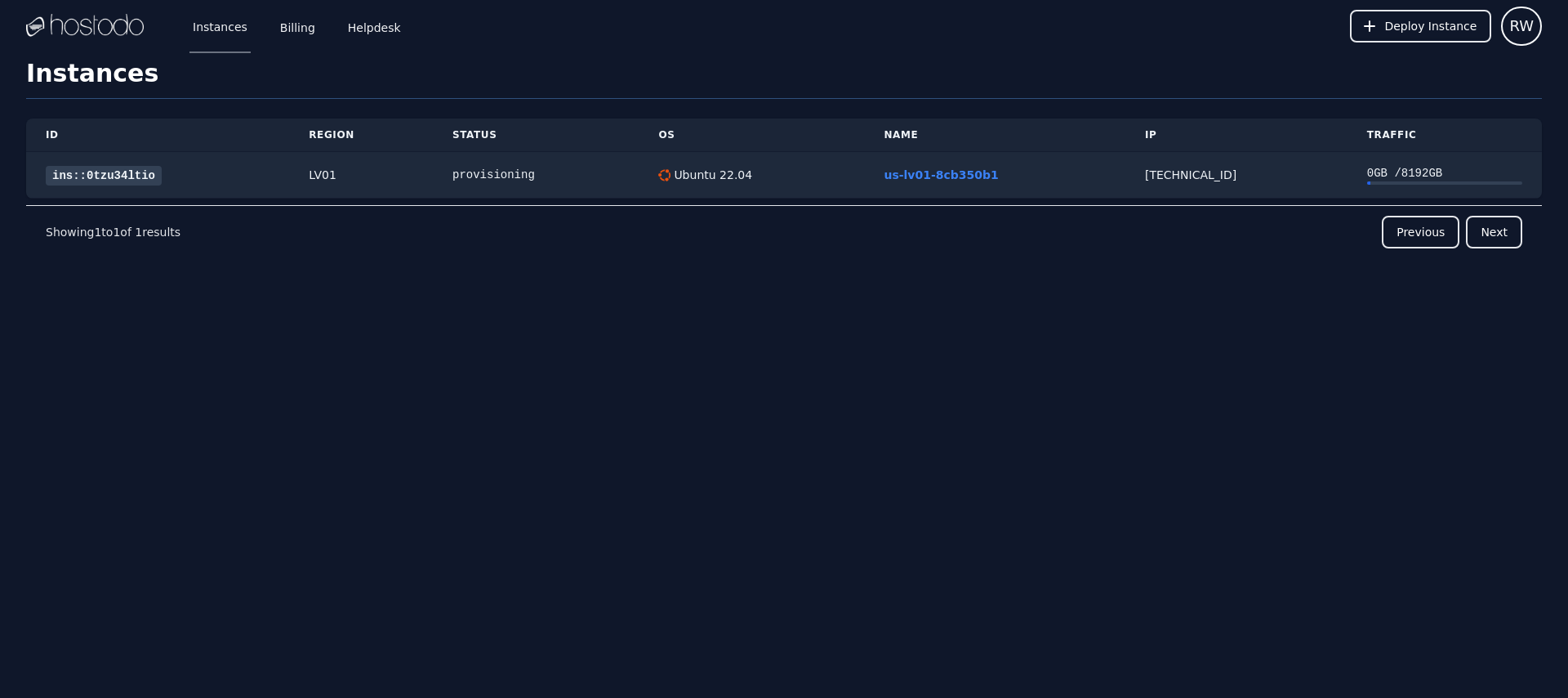
click at [105, 72] on h1 "Instances" at bounding box center [784, 79] width 1516 height 40
click at [110, 25] on img at bounding box center [85, 26] width 118 height 24
click at [1261, 166] on div "[TECHNICAL_ID]" at bounding box center [1237, 174] width 183 height 16
click at [95, 171] on link "ins::0tzu34ltio" at bounding box center [104, 176] width 116 height 20
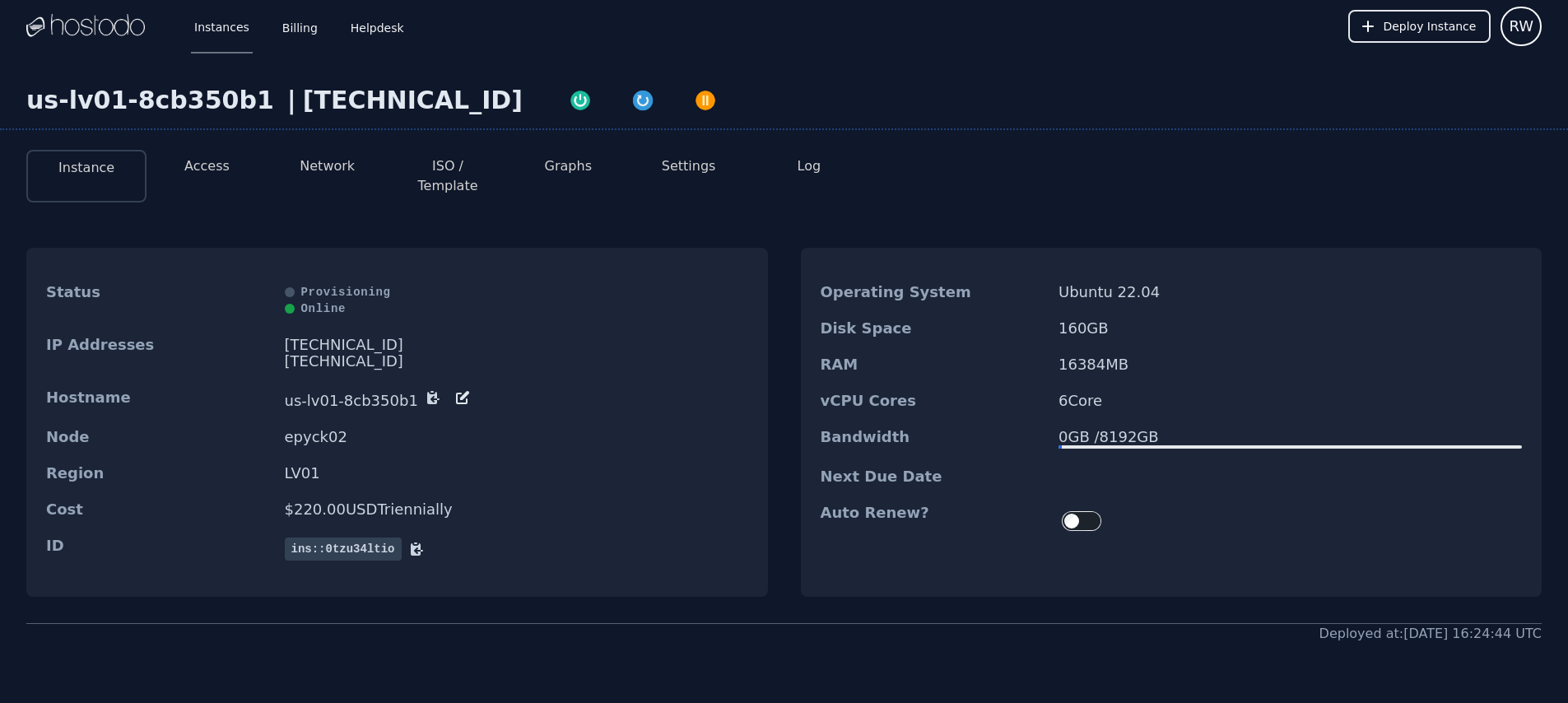
click at [212, 165] on button "Access" at bounding box center [207, 167] width 45 height 20
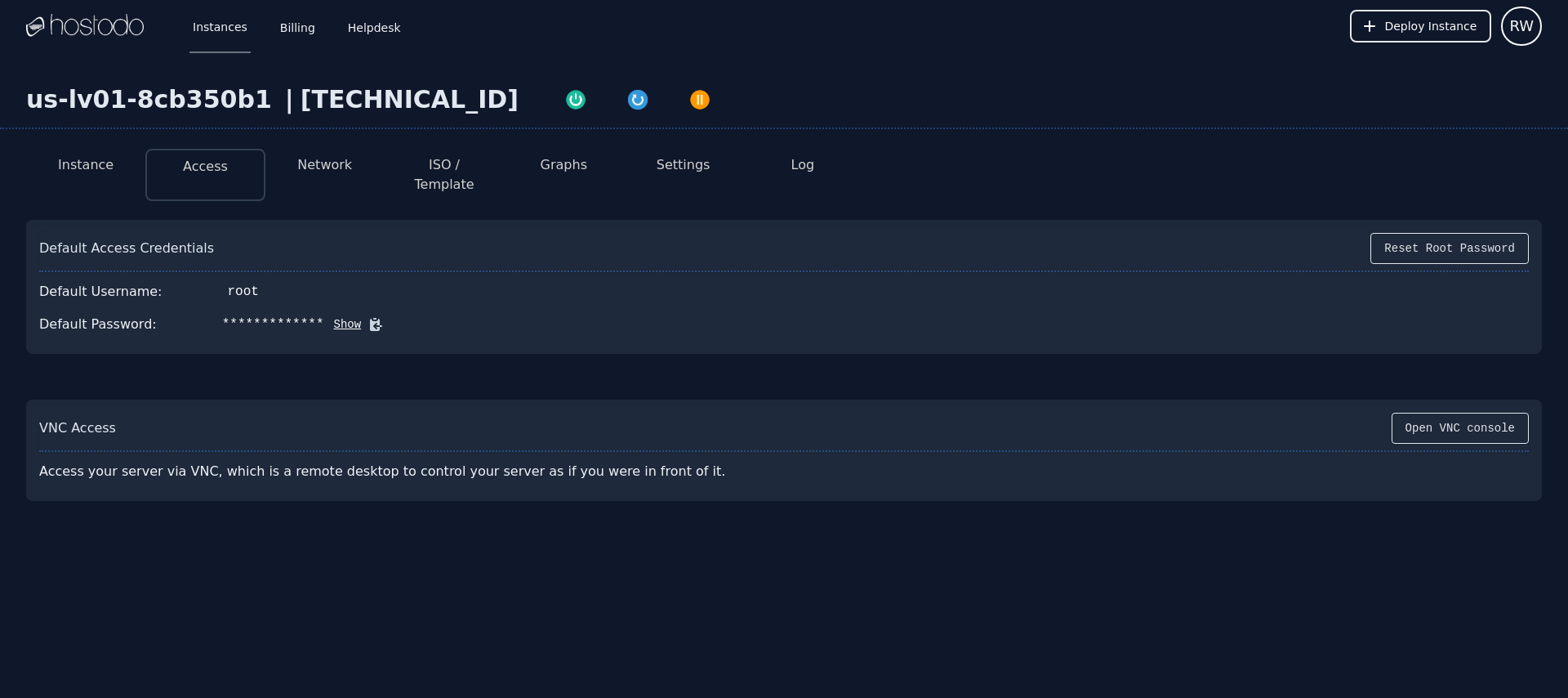
click at [339, 316] on button "Show" at bounding box center [343, 324] width 38 height 16
click at [394, 319] on icon at bounding box center [400, 325] width 13 height 13
click at [443, 311] on div "Default Password: \ruyFTF.[+6,|R}I Hide" at bounding box center [784, 324] width 1489 height 33
drag, startPoint x: 385, startPoint y: 309, endPoint x: 413, endPoint y: 315, distance: 28.6
click at [394, 319] on icon at bounding box center [400, 325] width 13 height 13
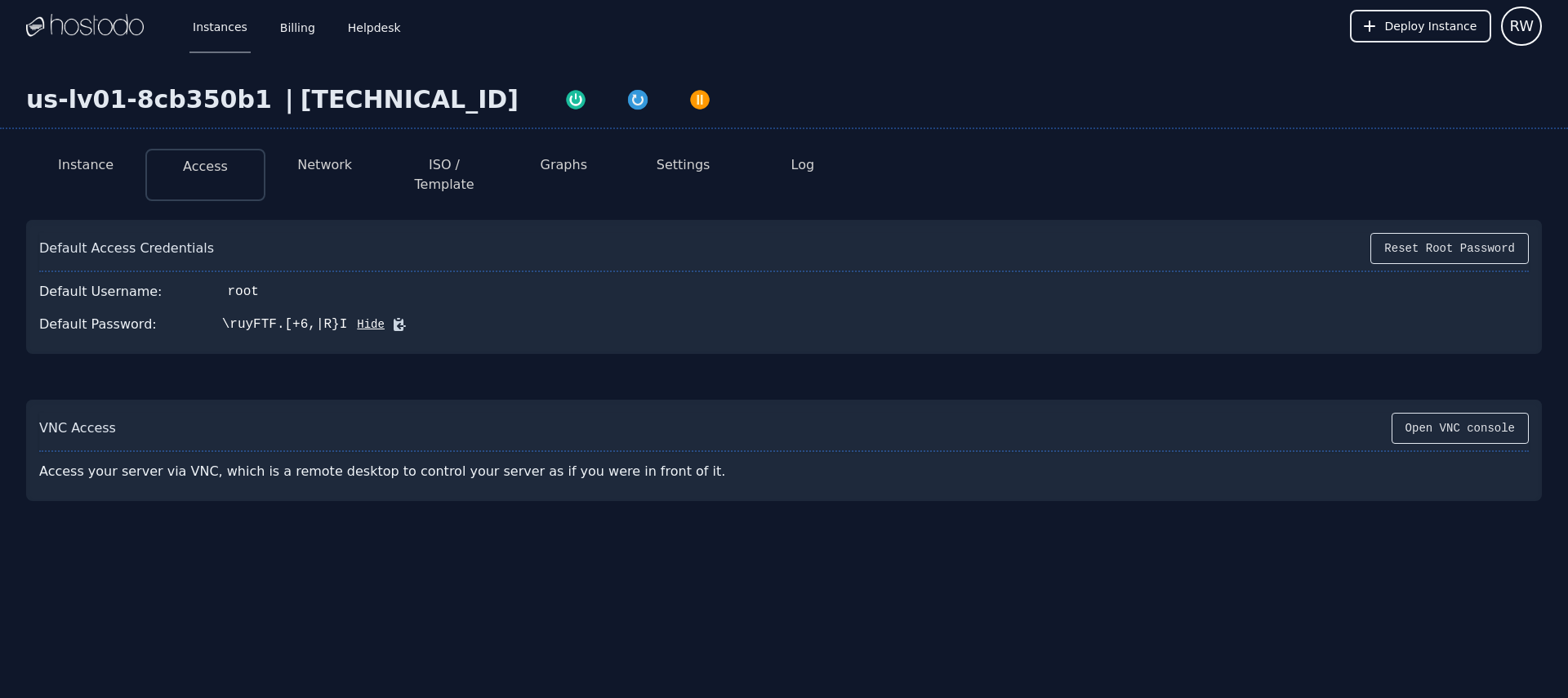
click at [55, 168] on li "Instance" at bounding box center [85, 174] width 119 height 53
click at [323, 100] on div "[TECHNICAL_ID]" at bounding box center [409, 99] width 218 height 29
copy div "[TECHNICAL_ID]"
drag, startPoint x: 1187, startPoint y: 218, endPoint x: 1163, endPoint y: 213, distance: 24.5
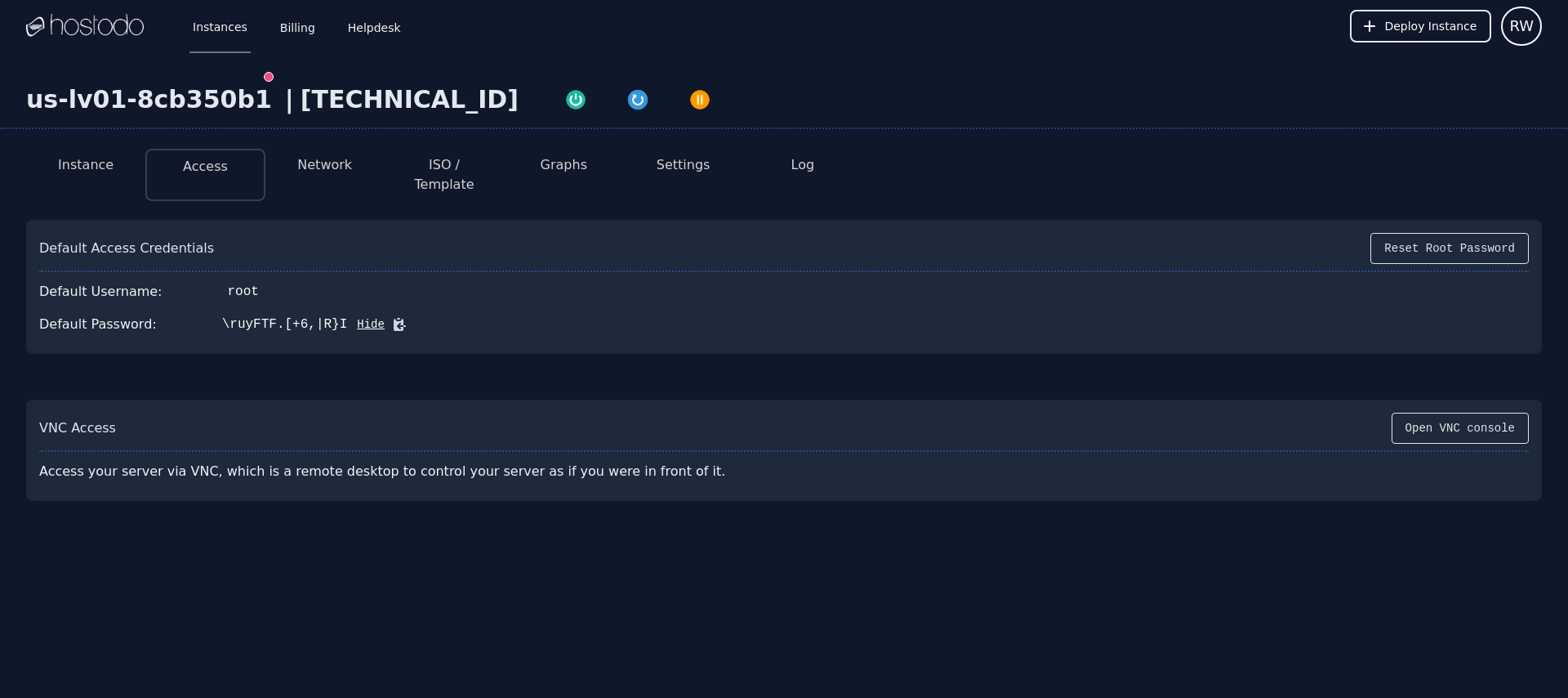
click at [1187, 233] on div "Default Access Credentials Reset Root Password" at bounding box center [784, 253] width 1489 height 39
click at [341, 164] on button "Network" at bounding box center [324, 165] width 55 height 20
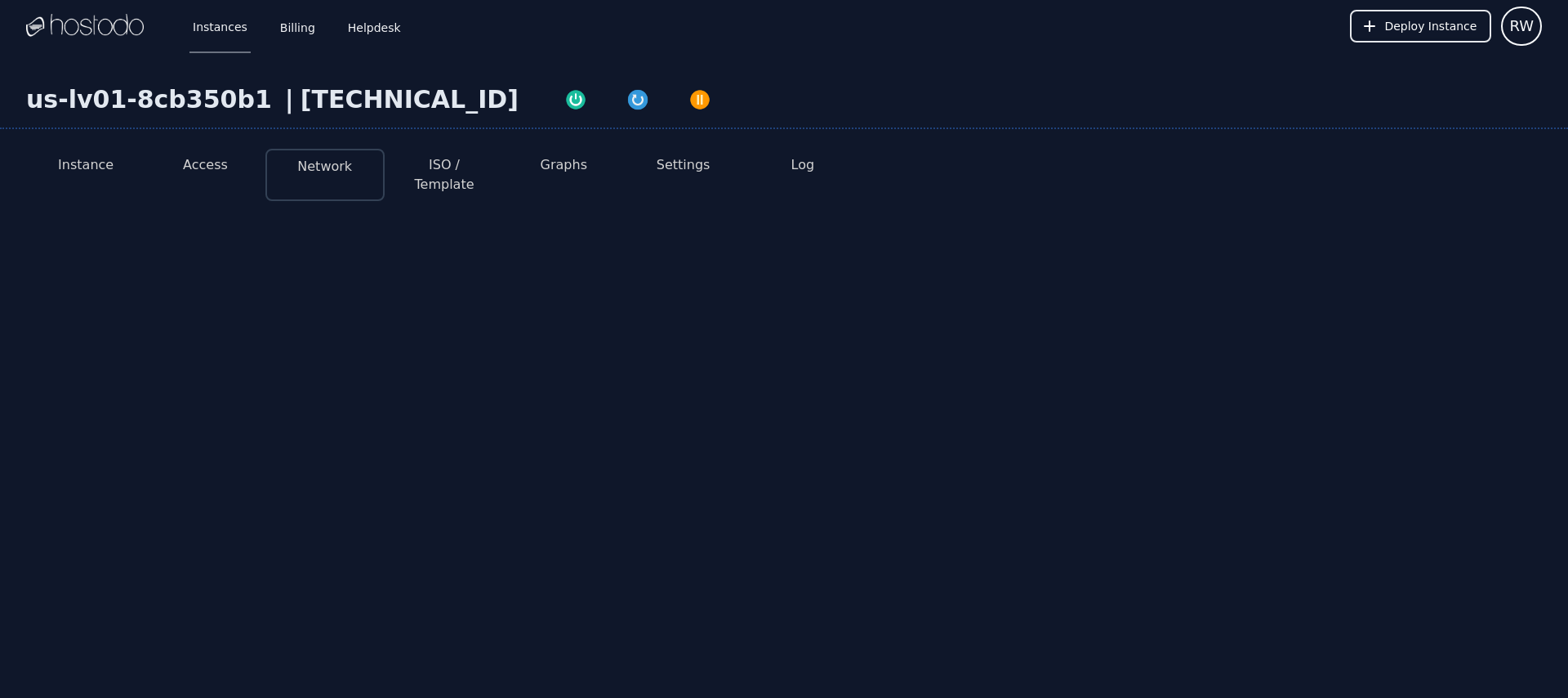
click at [86, 164] on button "Instance" at bounding box center [86, 165] width 55 height 20
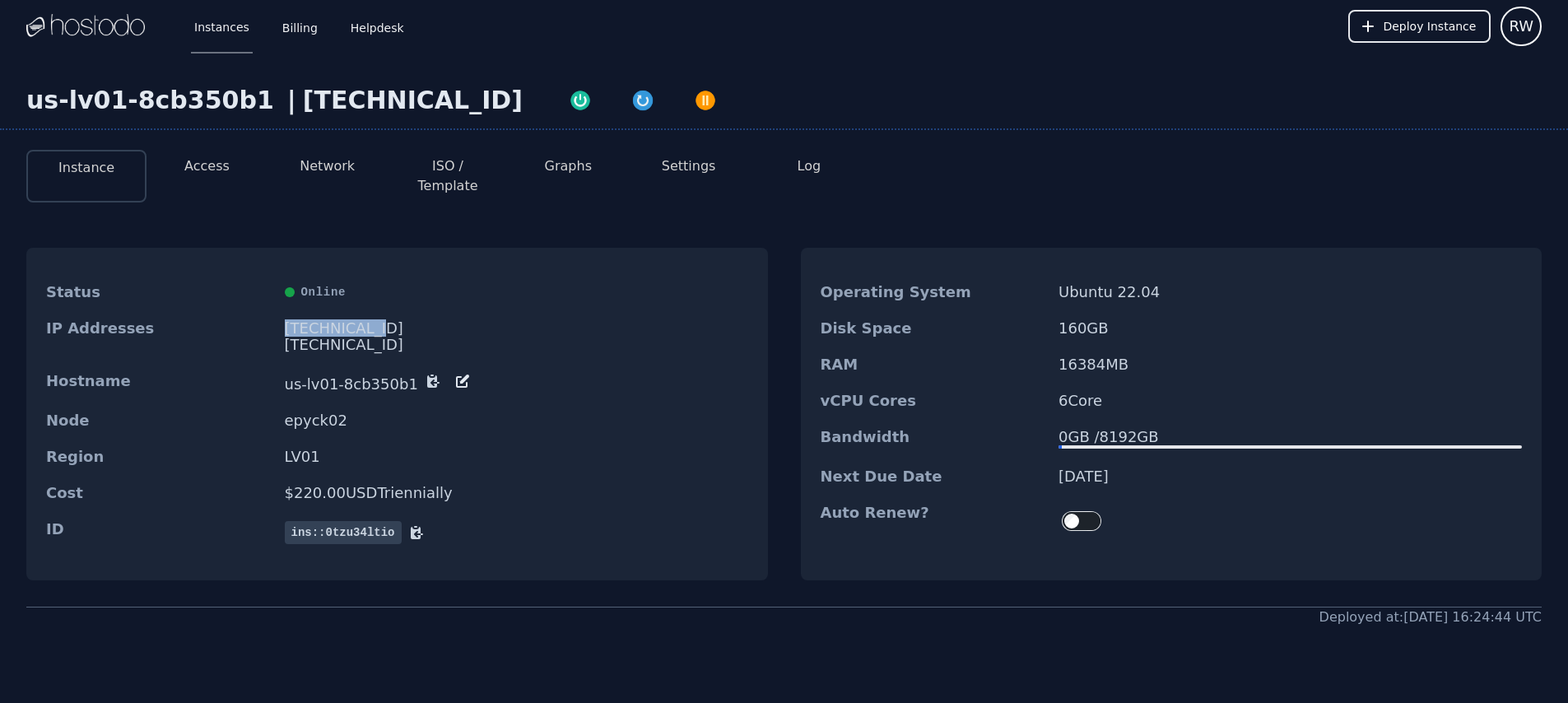
click at [338, 320] on div "[TECHNICAL_ID]" at bounding box center [516, 329] width 464 height 16
click at [338, 402] on div "Node epyck02" at bounding box center [397, 420] width 742 height 36
click at [206, 158] on button "Access" at bounding box center [207, 167] width 45 height 20
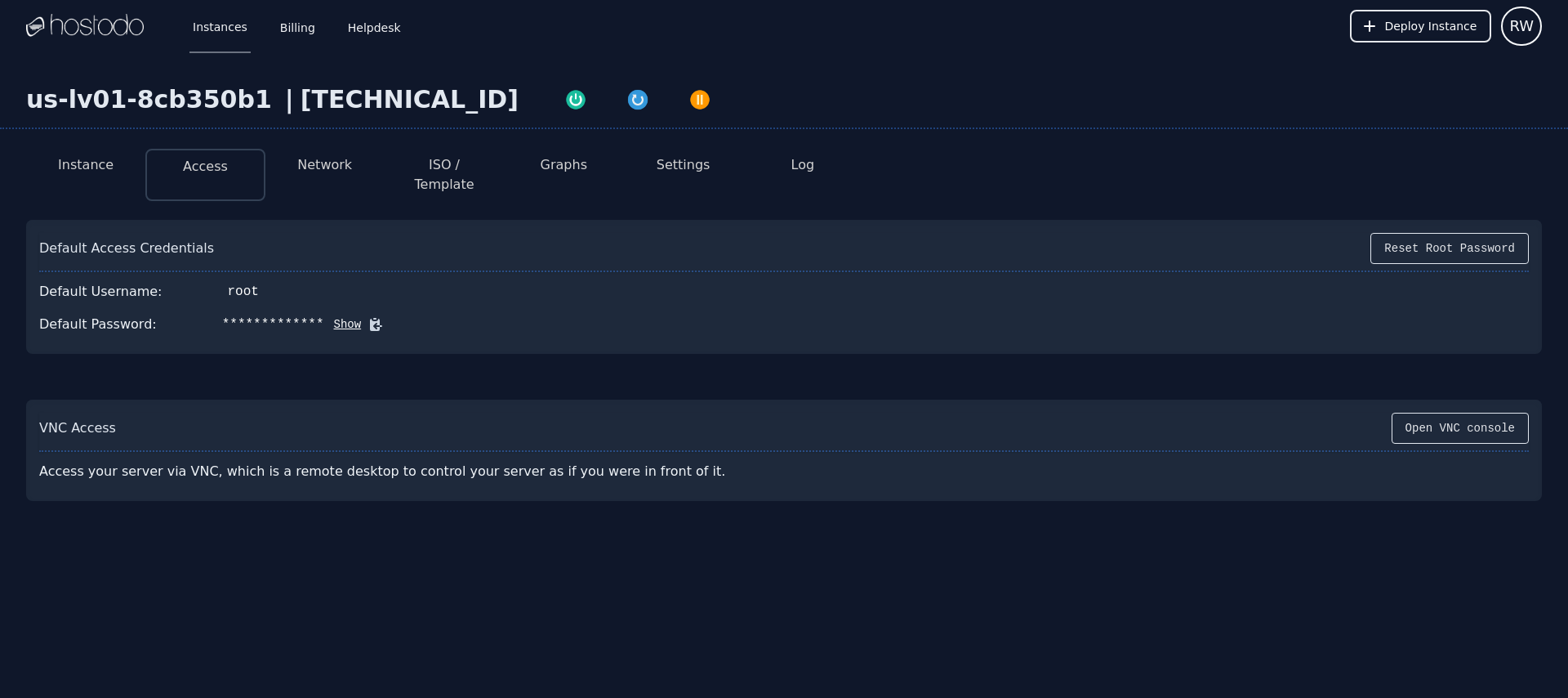
click at [329, 316] on button "Show" at bounding box center [343, 324] width 38 height 16
click at [393, 316] on icon at bounding box center [399, 324] width 16 height 16
